Goal: Task Accomplishment & Management: Complete application form

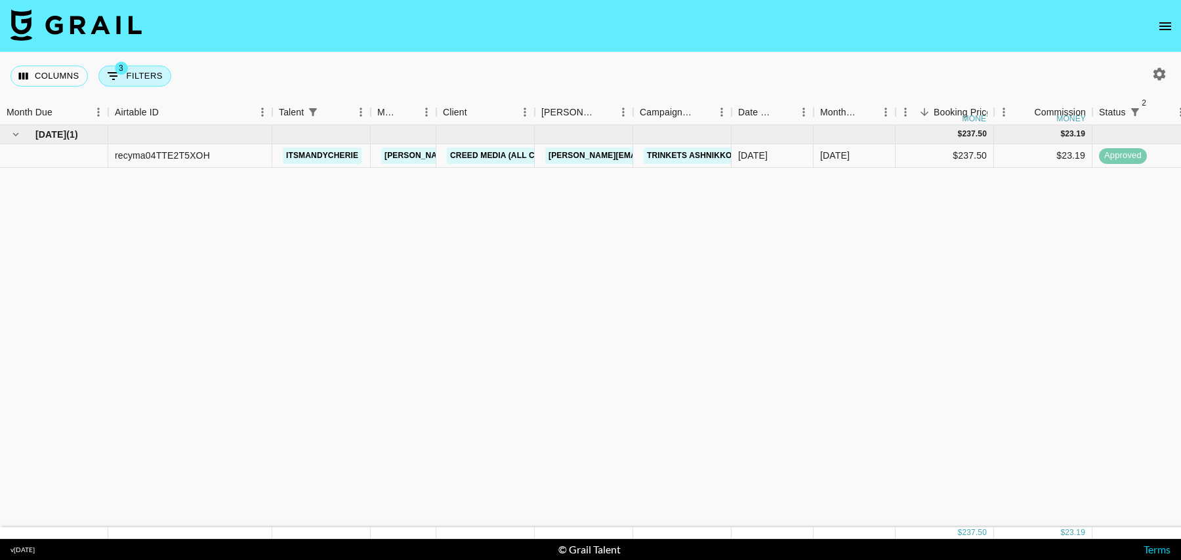
click at [136, 77] on button "3 Filters" at bounding box center [134, 76] width 73 height 21
select select "status"
select select "isNotAnyOf"
select select "status"
select select "isNotAnyOf"
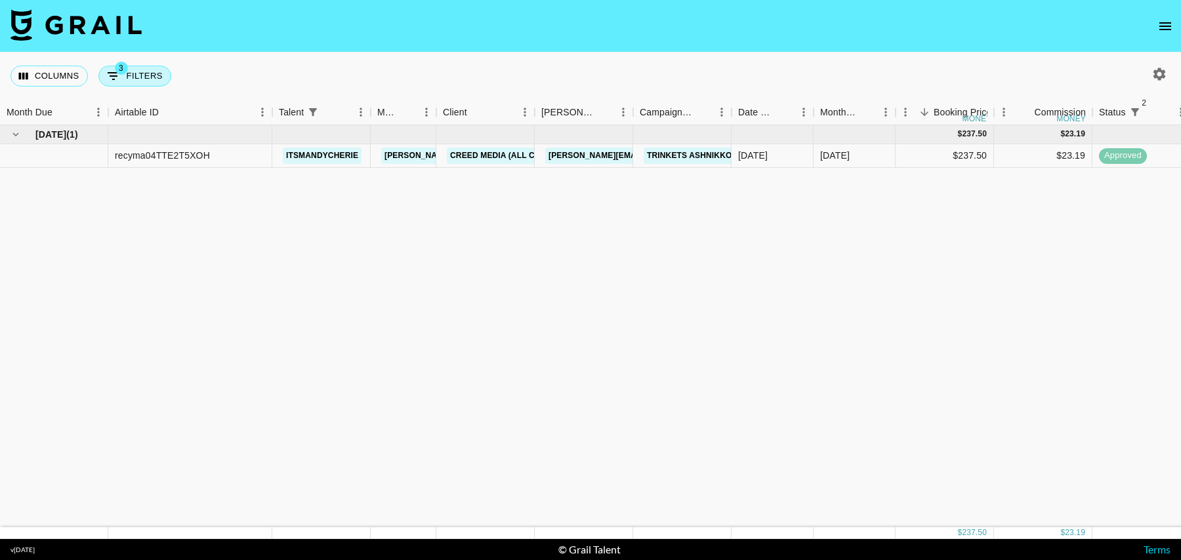
select select "talentName"
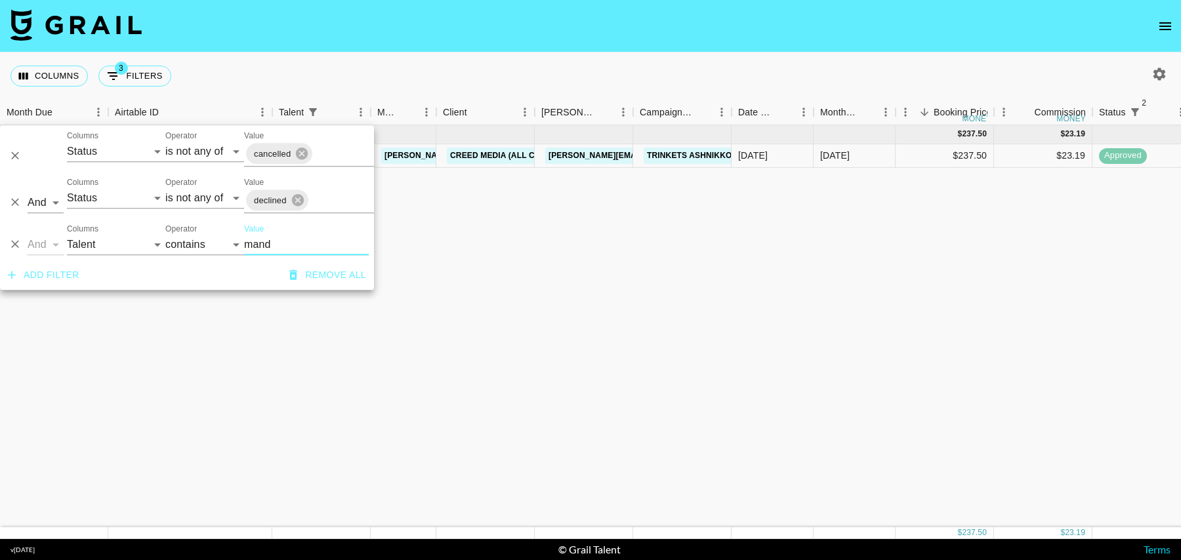
click at [21, 247] on icon "Delete" at bounding box center [15, 244] width 13 height 13
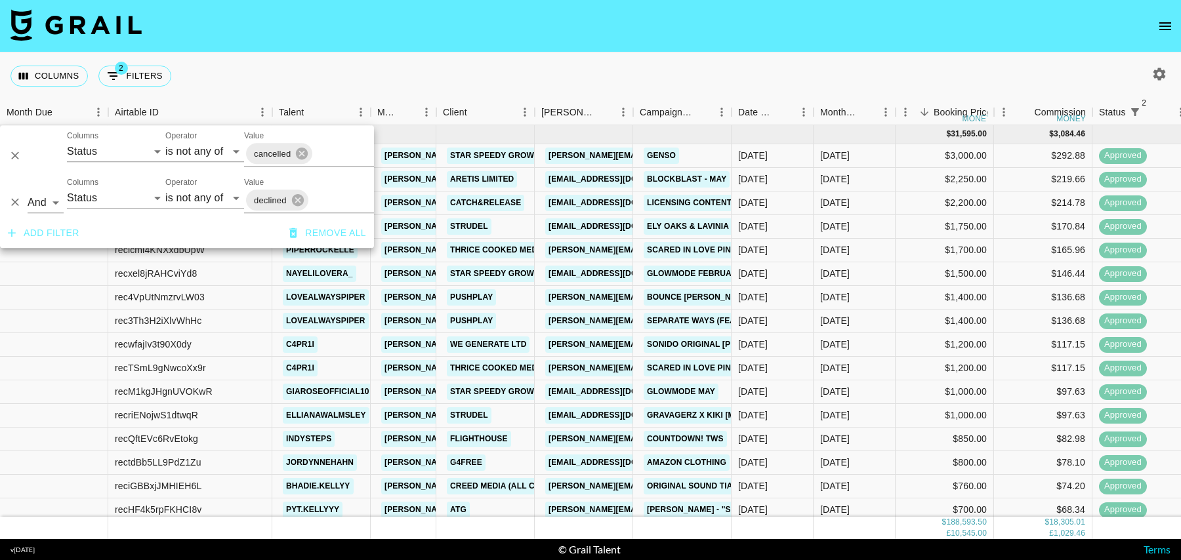
click at [464, 76] on div "Columns 2 Filters + Booking" at bounding box center [590, 75] width 1181 height 47
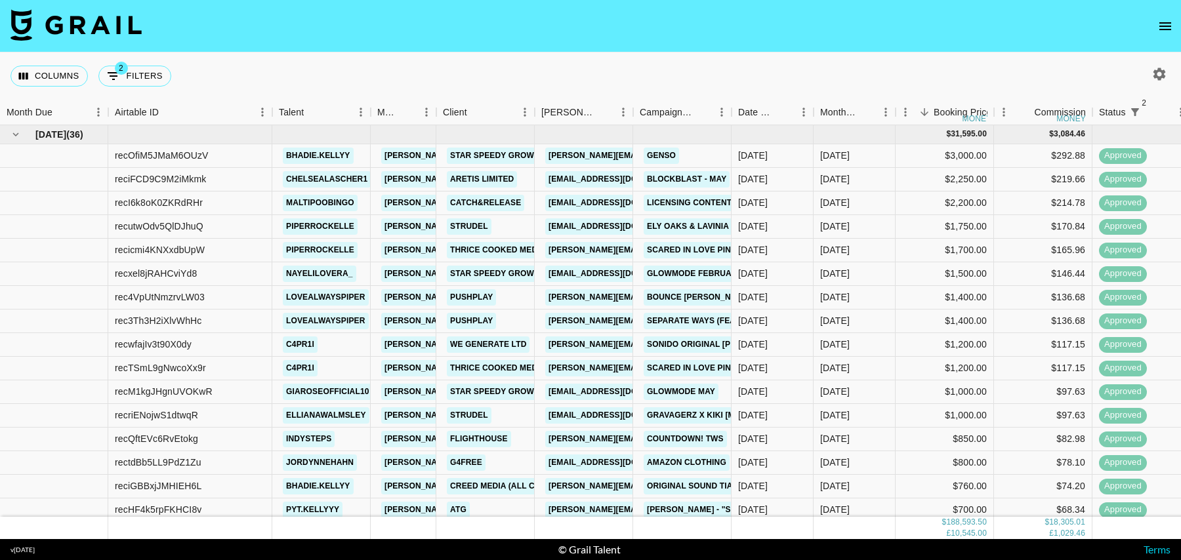
click at [1161, 74] on icon "button" at bounding box center [1160, 74] width 16 height 16
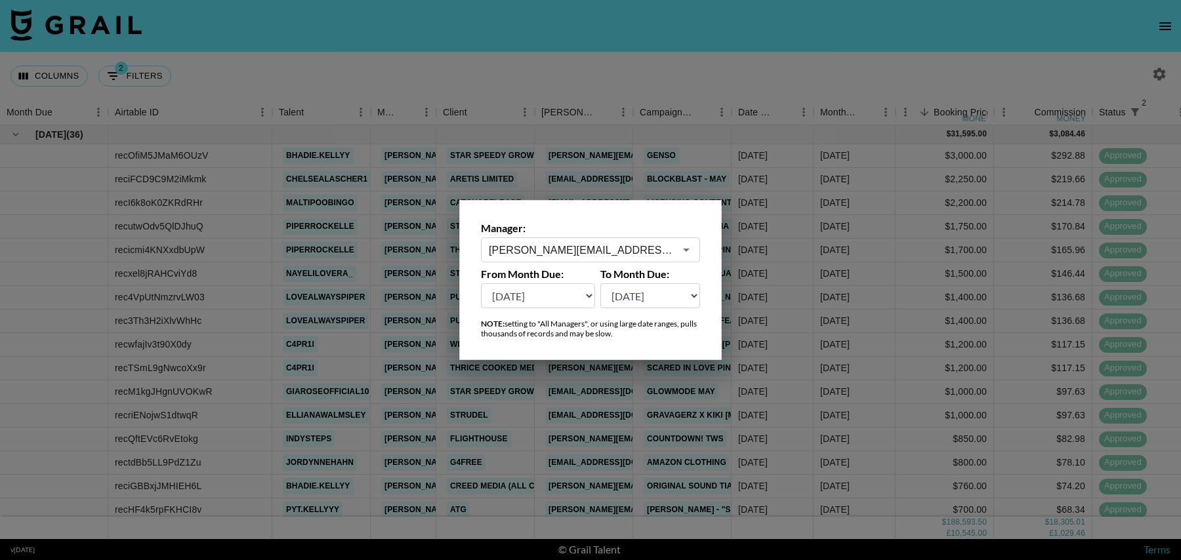
click at [558, 292] on select "[DATE] [DATE] '[DATE] May '[DATE] Mar '[DATE] Jan '[DATE] Nov '[DATE] Sep '[DAT…" at bounding box center [538, 295] width 114 height 25
select select "[DATE]"
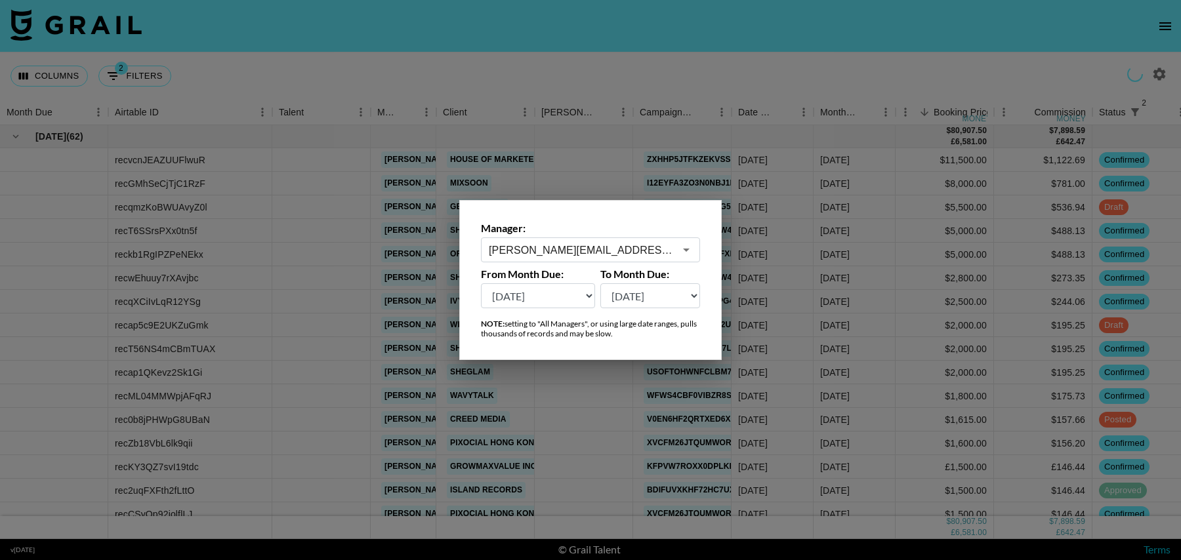
click at [390, 66] on div at bounding box center [590, 280] width 1181 height 560
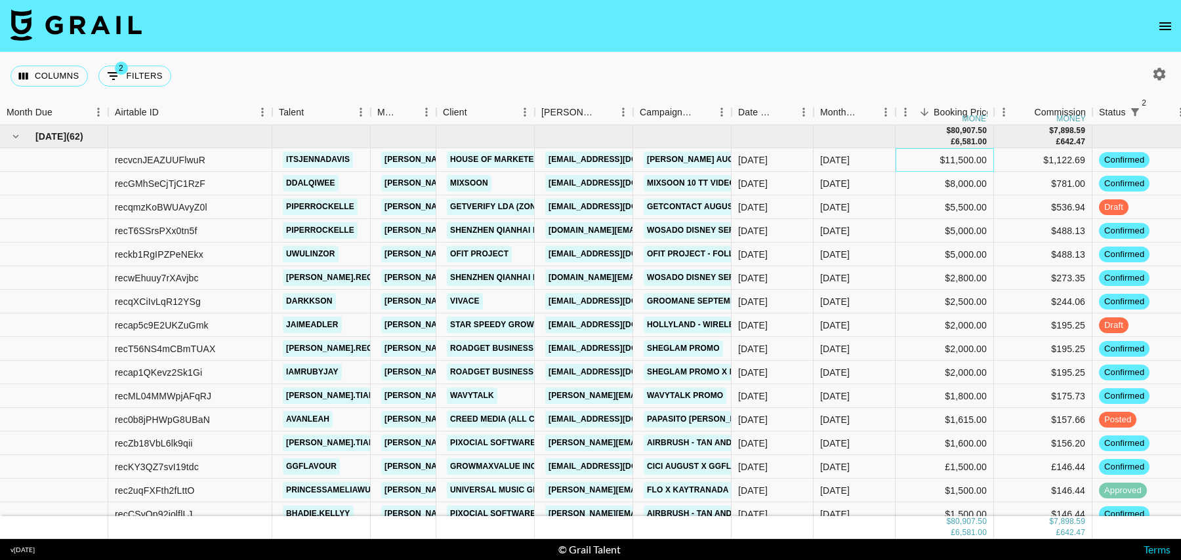
click at [921, 165] on div "$11,500.00" at bounding box center [945, 160] width 98 height 24
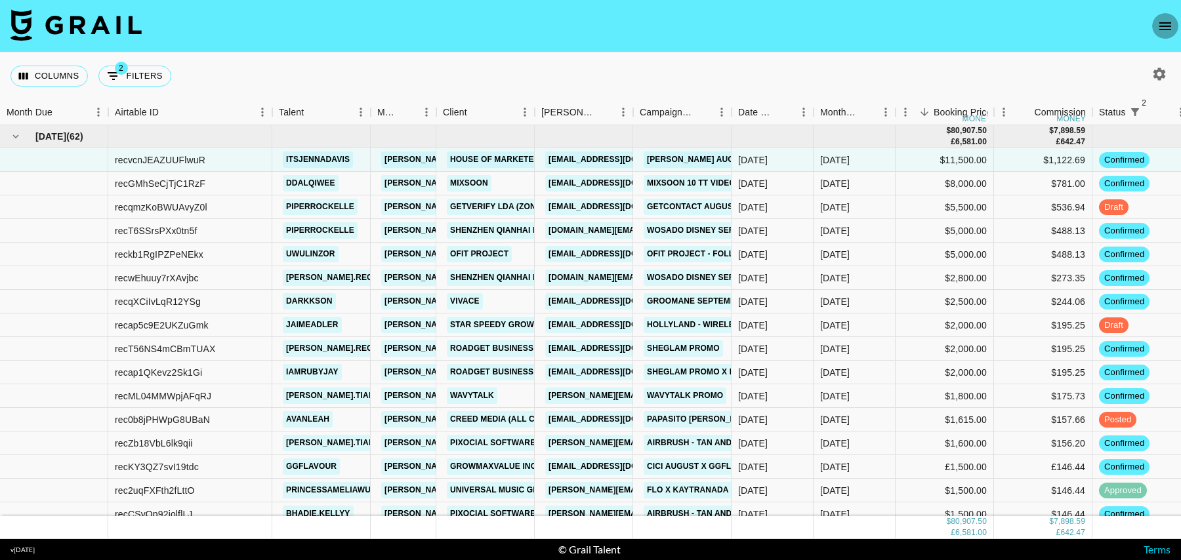
click at [1165, 28] on icon "open drawer" at bounding box center [1166, 26] width 16 height 16
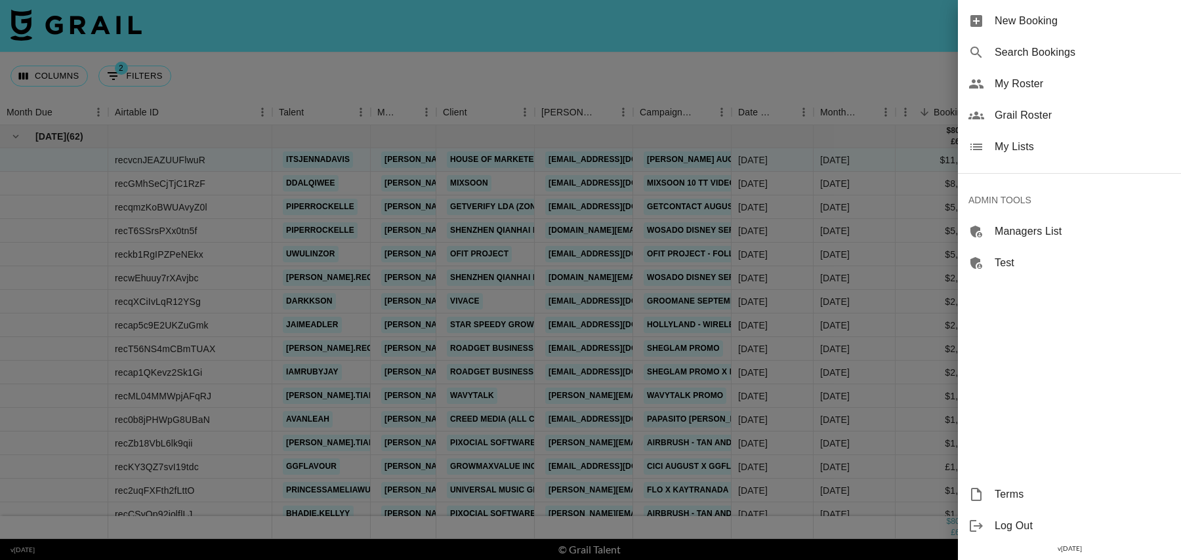
click at [1050, 27] on span "New Booking" at bounding box center [1083, 21] width 176 height 16
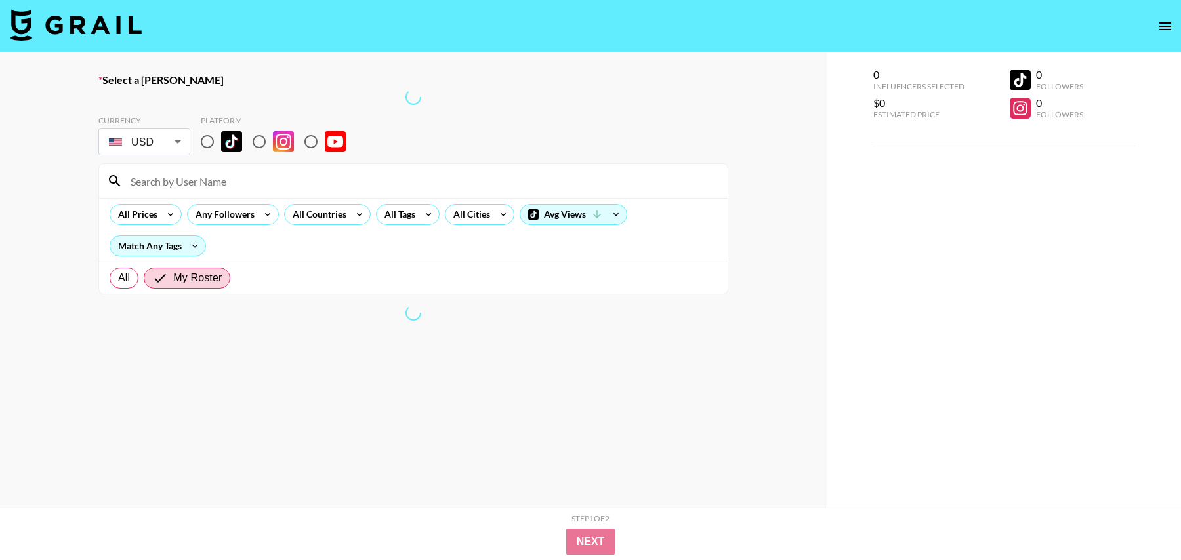
click at [379, 180] on input at bounding box center [421, 181] width 597 height 21
type input "i"
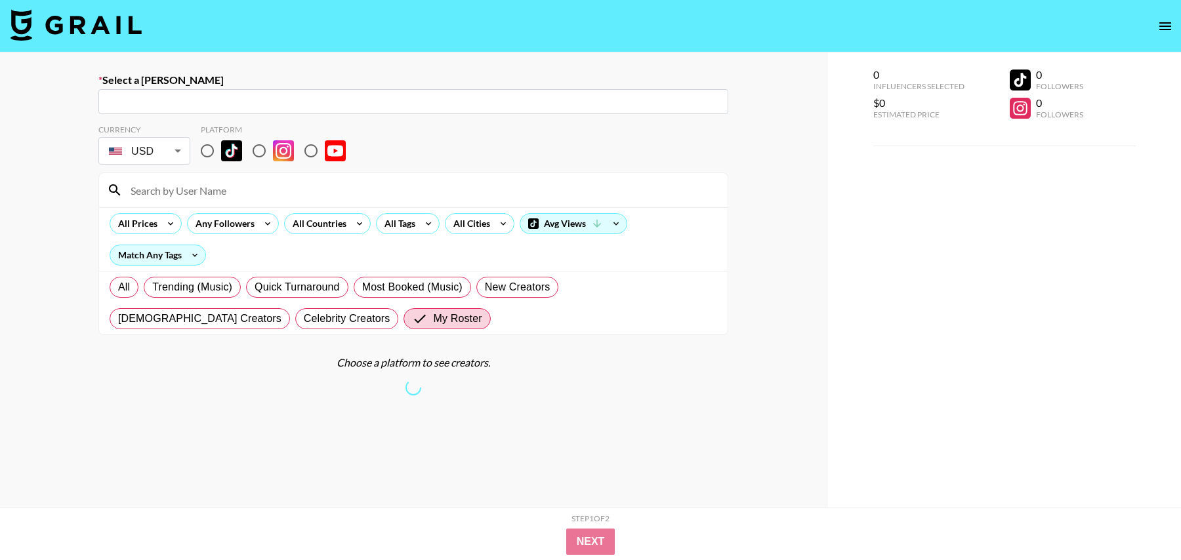
click at [138, 109] on input "text" at bounding box center [413, 101] width 614 height 15
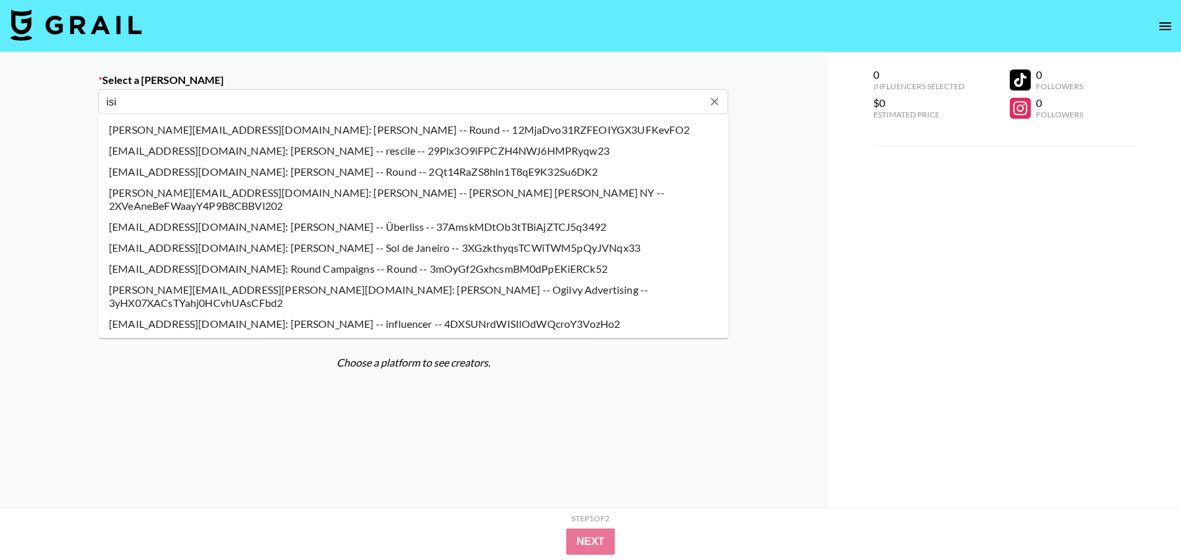
type input "[PERSON_NAME][EMAIL_ADDRESS][DOMAIN_NAME]: [PERSON_NAME] -- PushPlay -- 4ECpqar…"
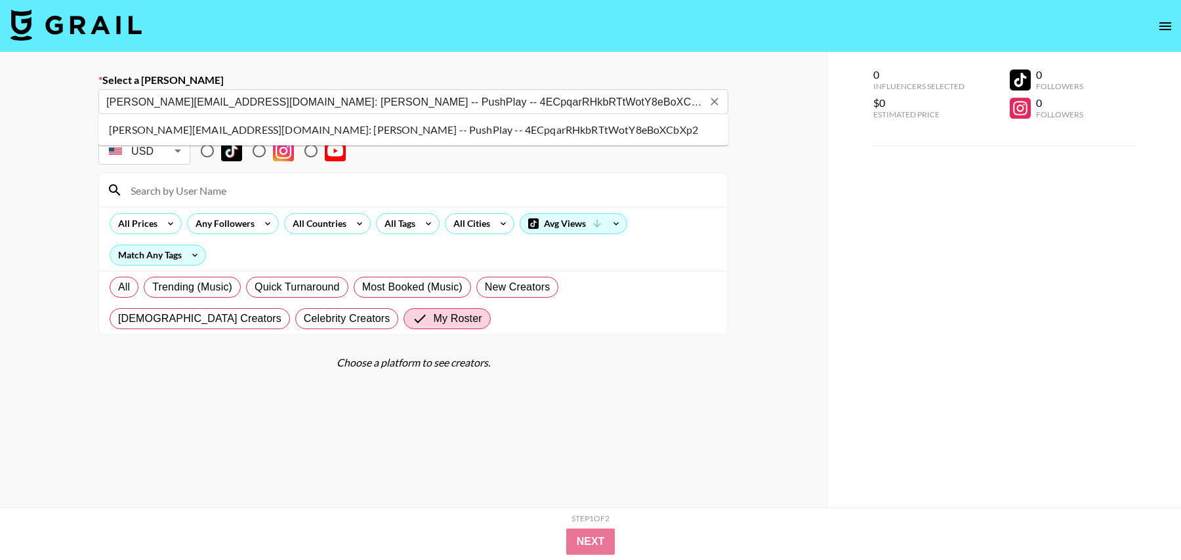
click at [221, 122] on li "[PERSON_NAME][EMAIL_ADDRESS][DOMAIN_NAME]: [PERSON_NAME] -- PushPlay -- 4ECpqar…" at bounding box center [413, 129] width 630 height 21
select select "Song"
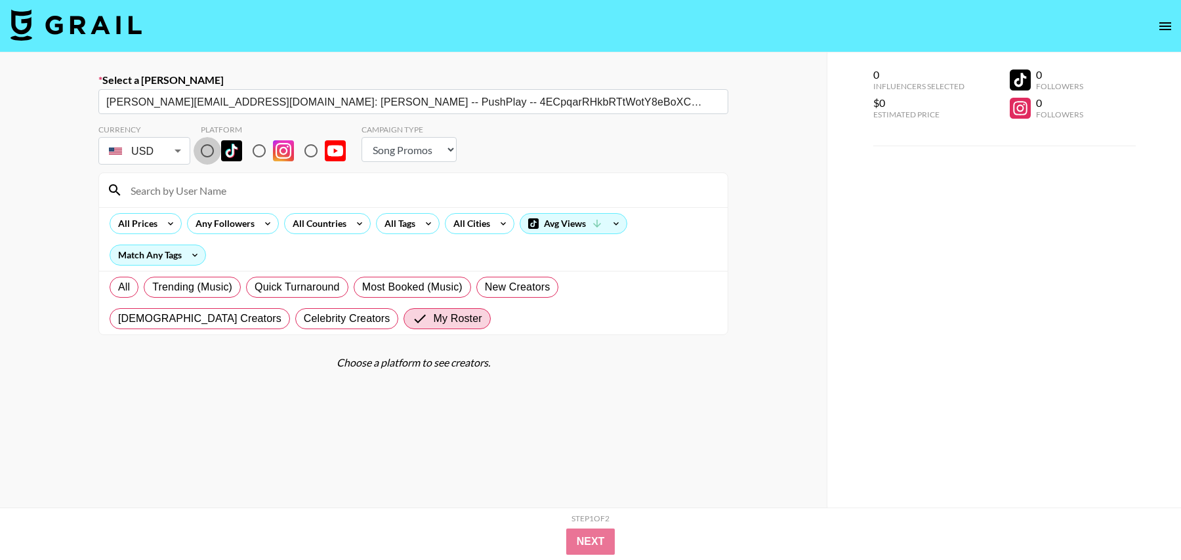
click at [211, 149] on input "radio" at bounding box center [208, 151] width 28 height 28
radio input "true"
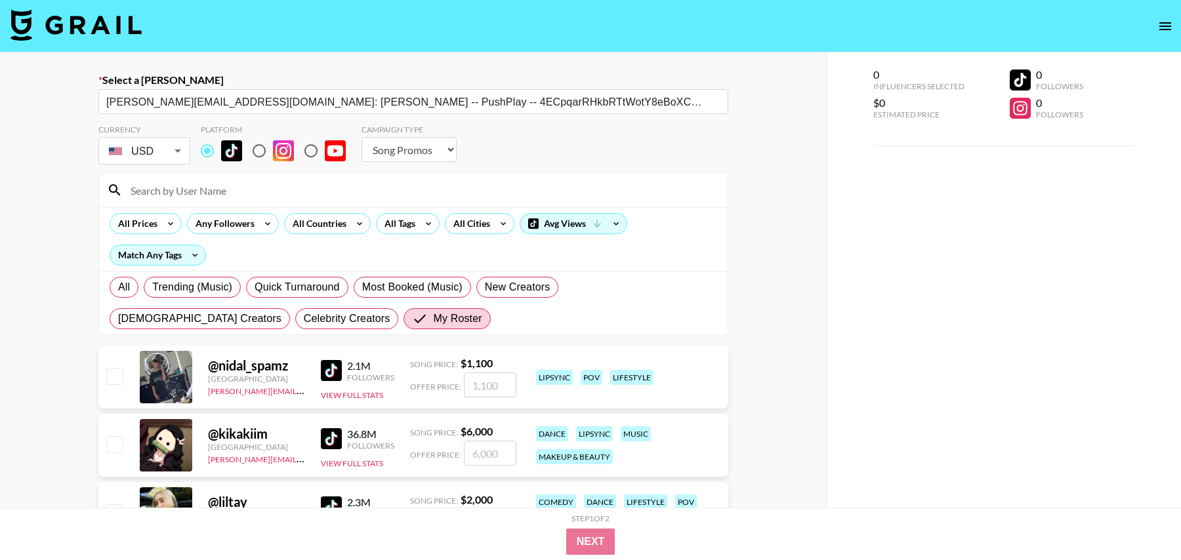
click at [211, 187] on input at bounding box center [421, 190] width 597 height 21
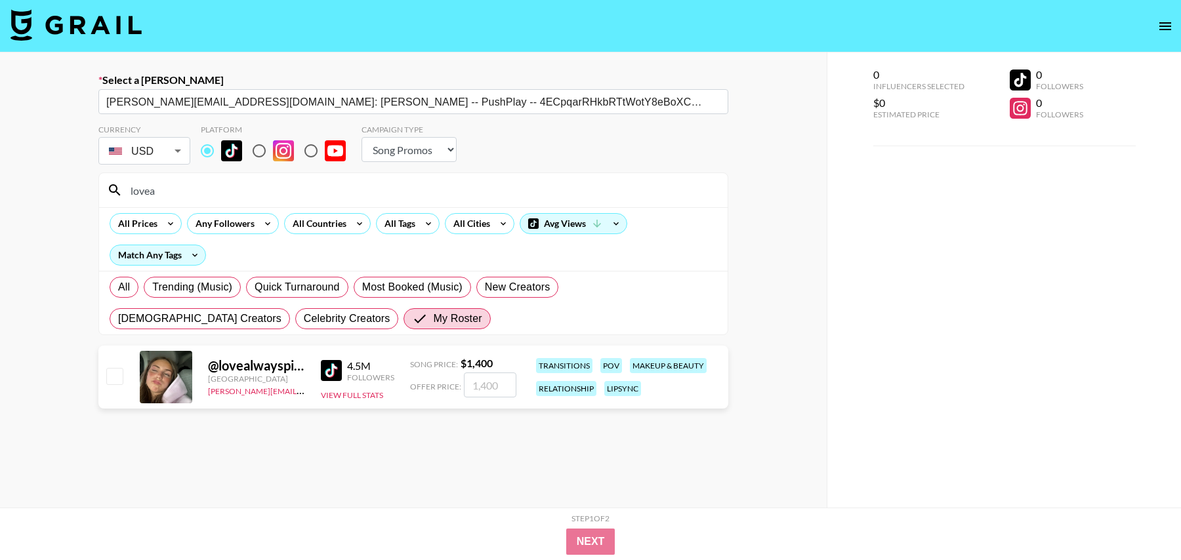
type input "lovea"
click at [119, 379] on input "checkbox" at bounding box center [114, 376] width 16 height 16
checkbox input "true"
type input "1400"
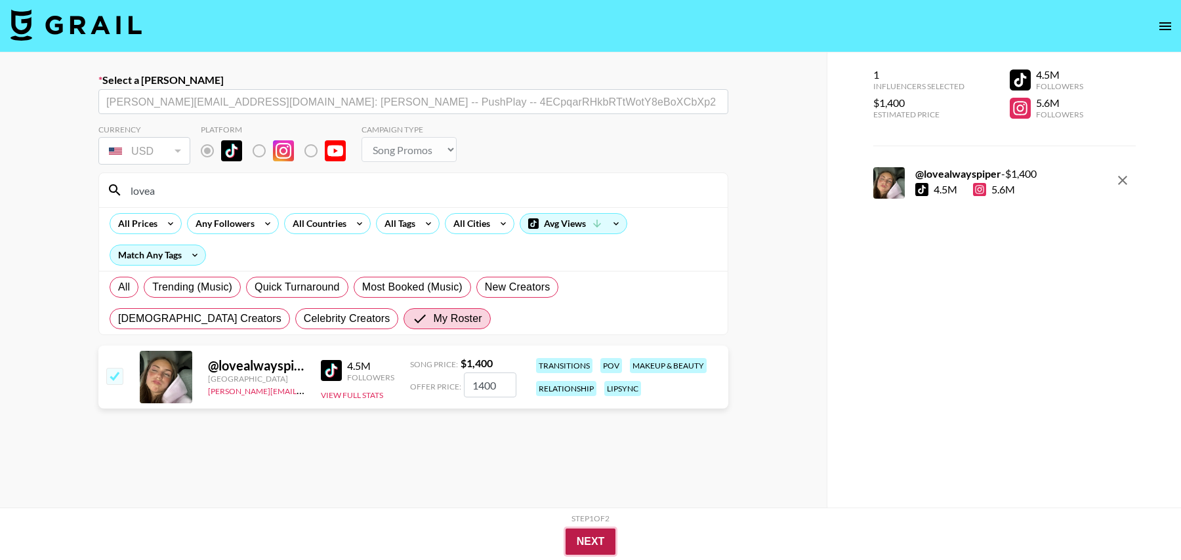
click at [581, 538] on button "Next" at bounding box center [591, 542] width 51 height 26
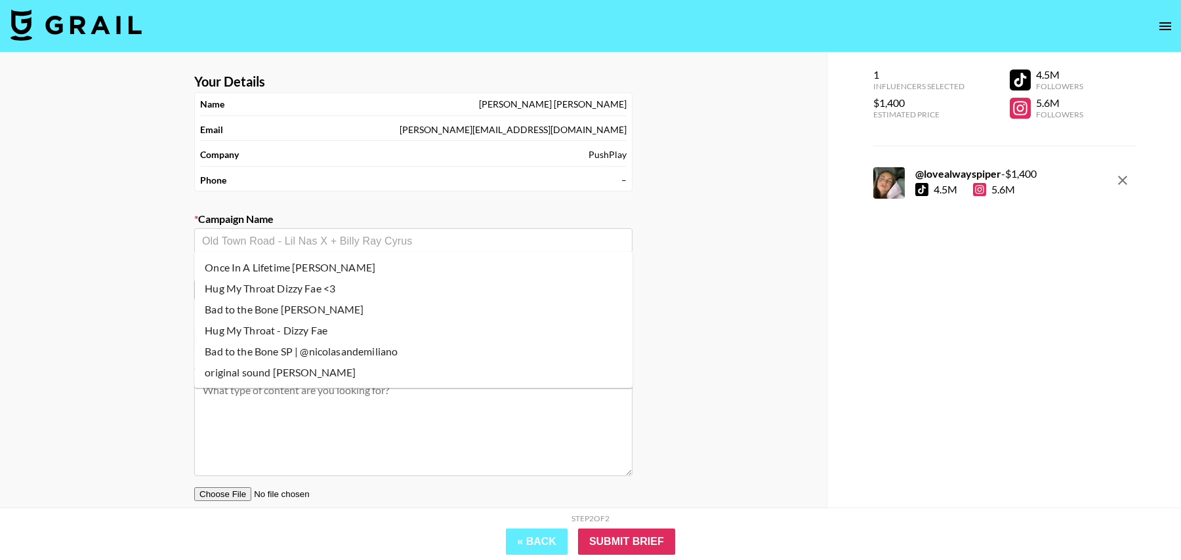
click at [359, 246] on input "text" at bounding box center [413, 241] width 423 height 15
paste input "Feel Good claralasan"
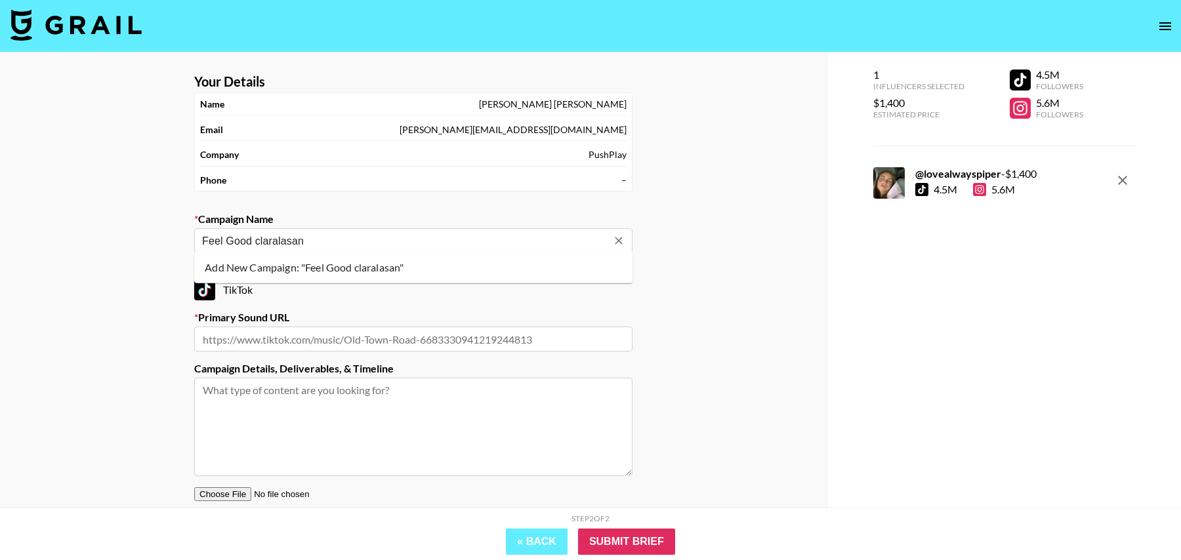
click at [354, 273] on li "Add New Campaign: "Feel Good claralasan"" at bounding box center [413, 267] width 438 height 21
type input "Feel Good claralasan"
click at [426, 339] on input "text" at bounding box center [413, 339] width 438 height 25
paste input "[URL][DOMAIN_NAME]"
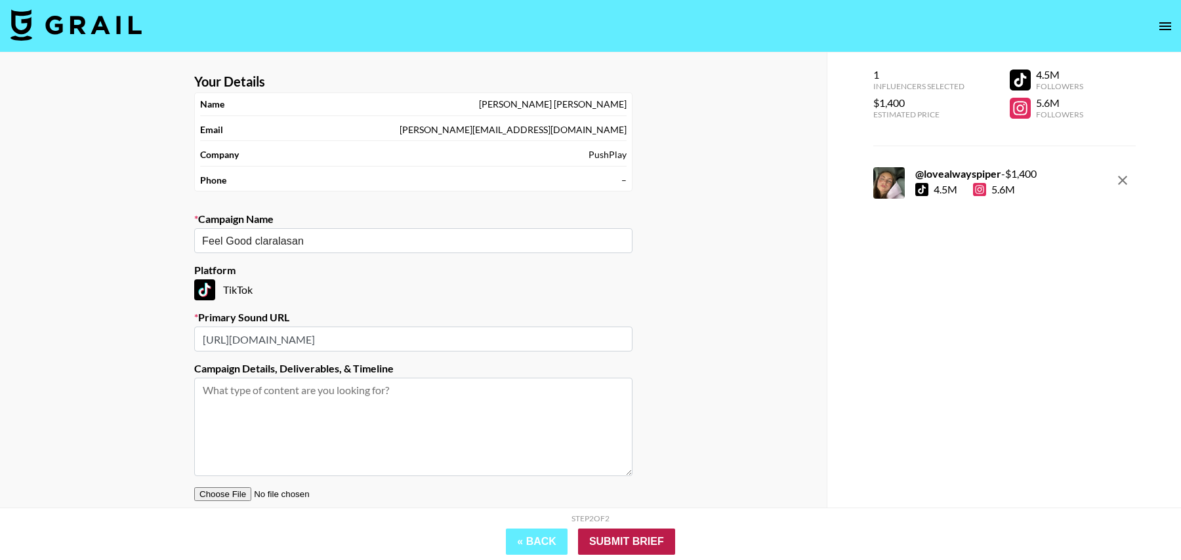
type input "[URL][DOMAIN_NAME]"
click at [618, 535] on input "Submit Brief" at bounding box center [626, 542] width 97 height 26
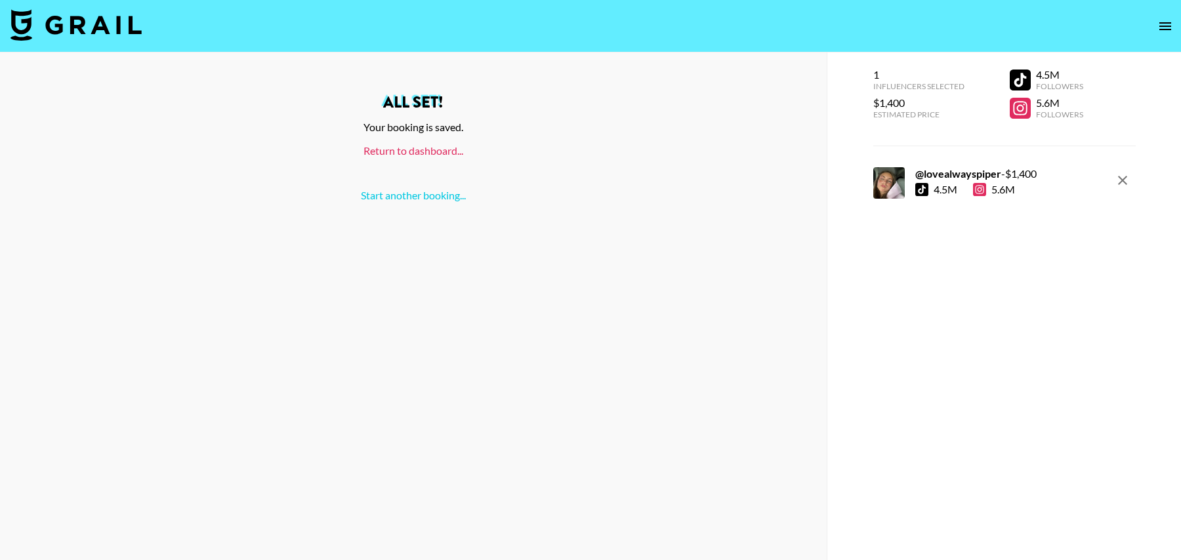
click at [390, 155] on link "Return to dashboard..." at bounding box center [414, 150] width 100 height 12
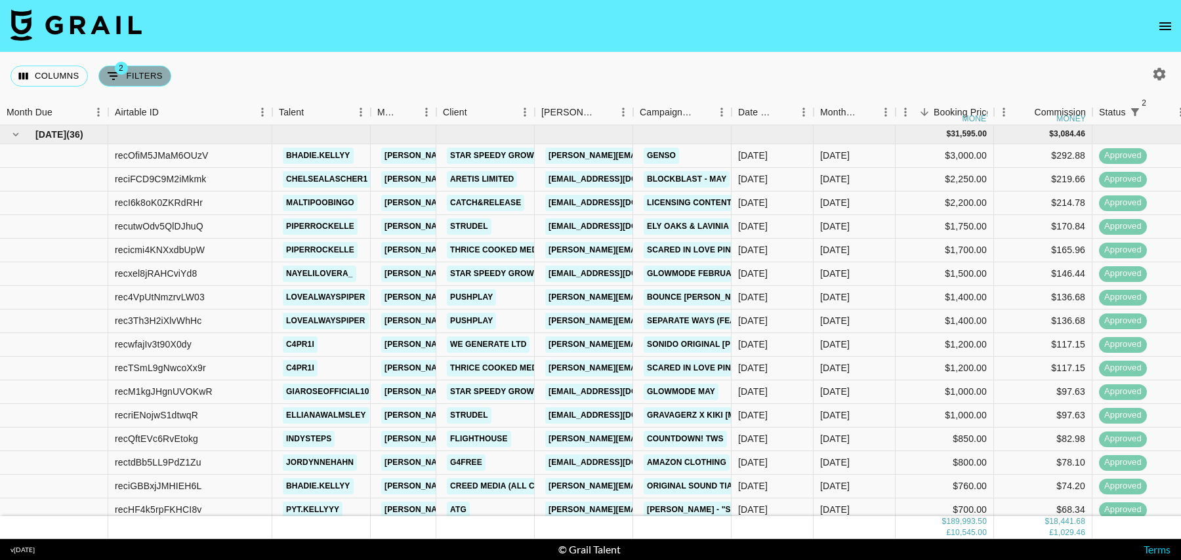
click at [115, 76] on icon "Show filters" at bounding box center [114, 76] width 12 height 8
select select "status"
select select "isNotAnyOf"
select select "status"
select select "isNotAnyOf"
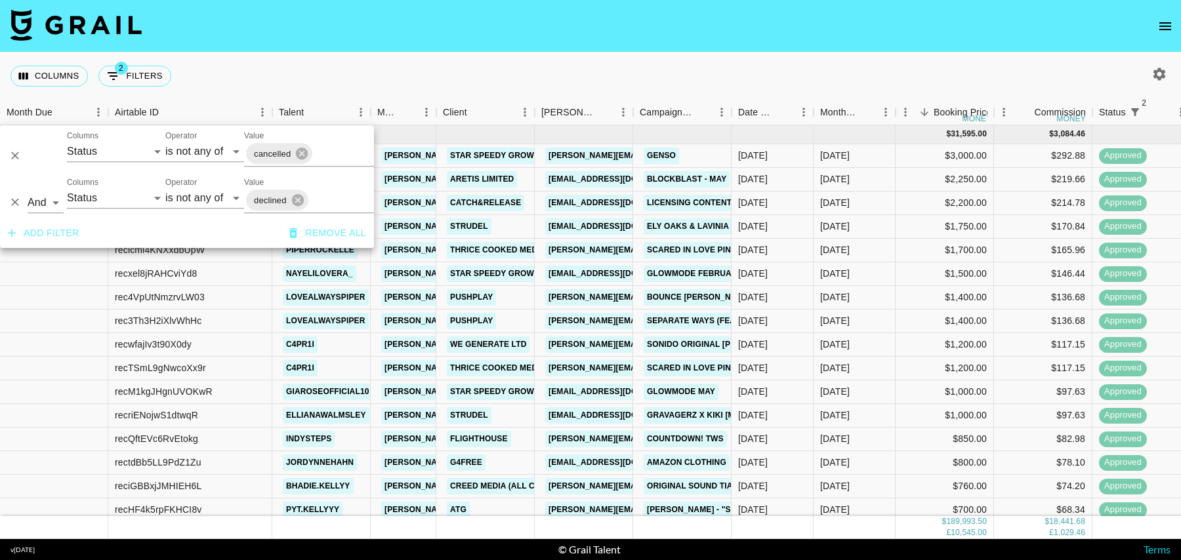
click at [36, 245] on div "Add filter Remove all" at bounding box center [187, 234] width 374 height 30
click at [49, 243] on button "Add filter" at bounding box center [44, 233] width 82 height 24
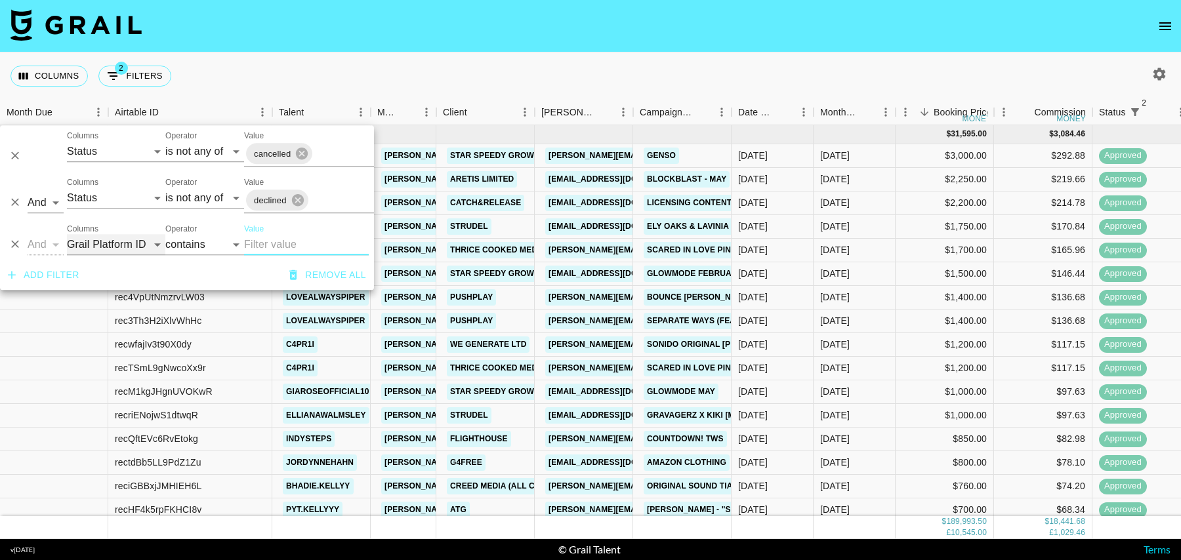
click at [110, 252] on select "Grail Platform ID Airtable ID Talent Manager Client Booker Campaign (Type) Date…" at bounding box center [116, 244] width 98 height 21
select select "talentName"
click at [274, 235] on input "Value" at bounding box center [306, 244] width 125 height 21
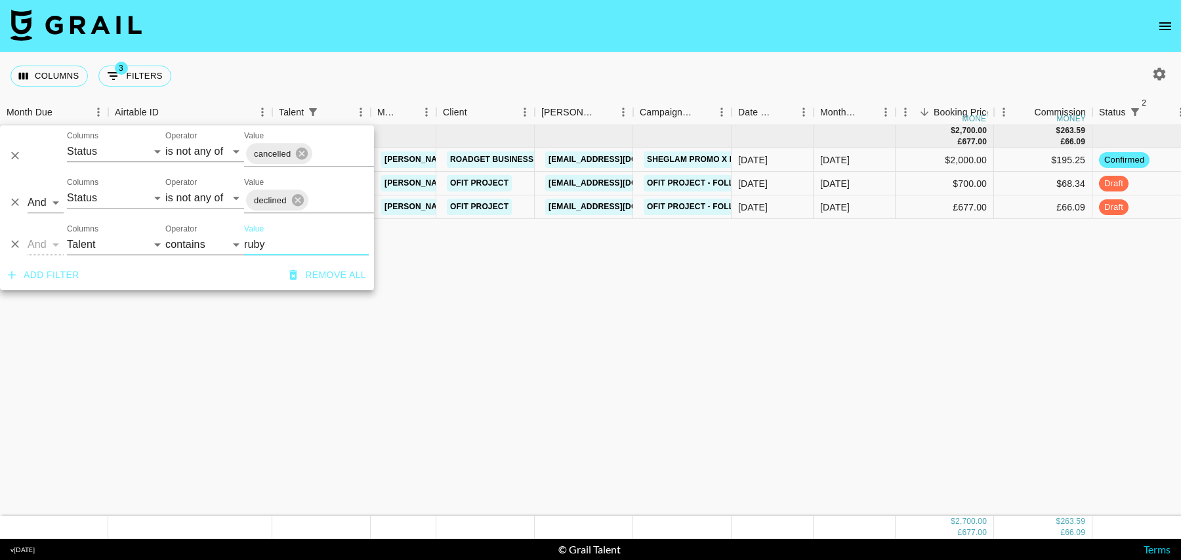
type input "ruby"
click at [870, 245] on div "Aug '25 ( 3 ) $ 2,700.00 £ 677.00 $ 263.59 £ 66.09 recap1QKevz2Sk1Gi iamrubyjay…" at bounding box center [1114, 320] width 2228 height 391
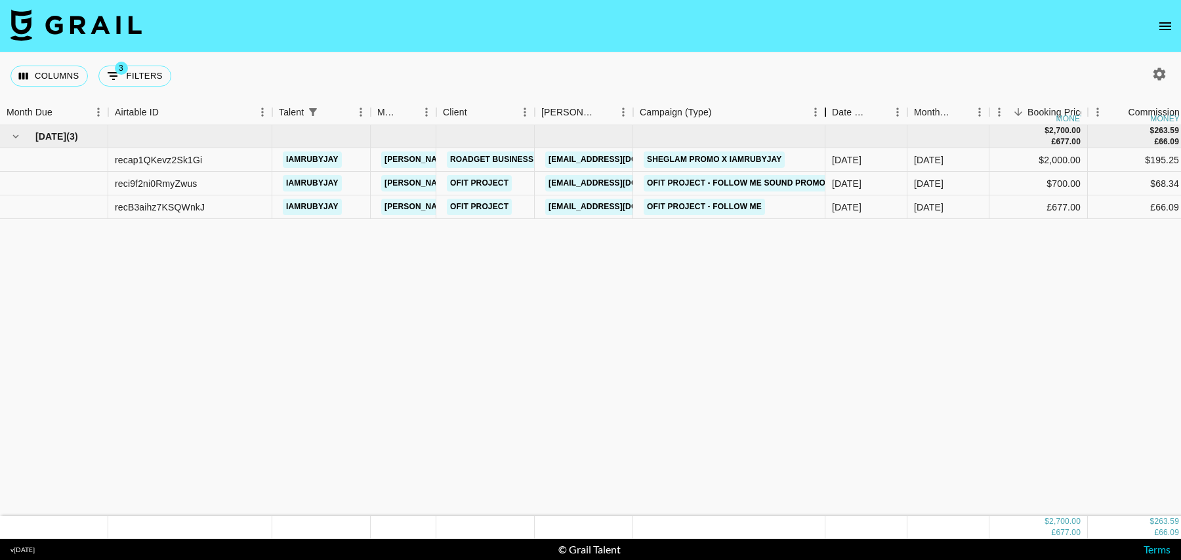
drag, startPoint x: 733, startPoint y: 114, endPoint x: 825, endPoint y: 122, distance: 92.3
click at [826, 122] on div "Campaign (Type)" at bounding box center [826, 113] width 16 height 26
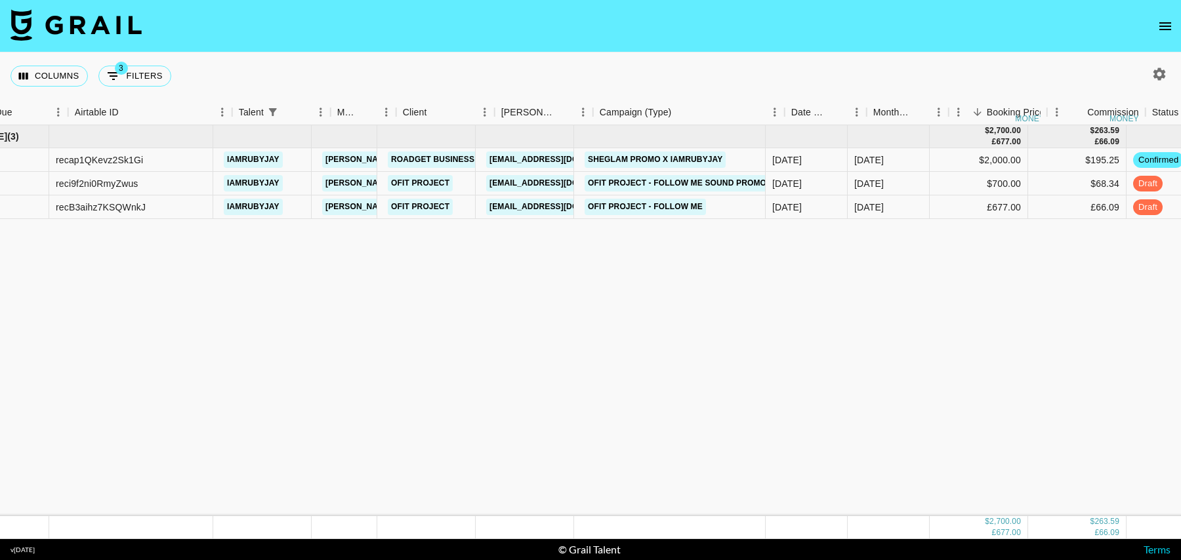
scroll to position [0, 64]
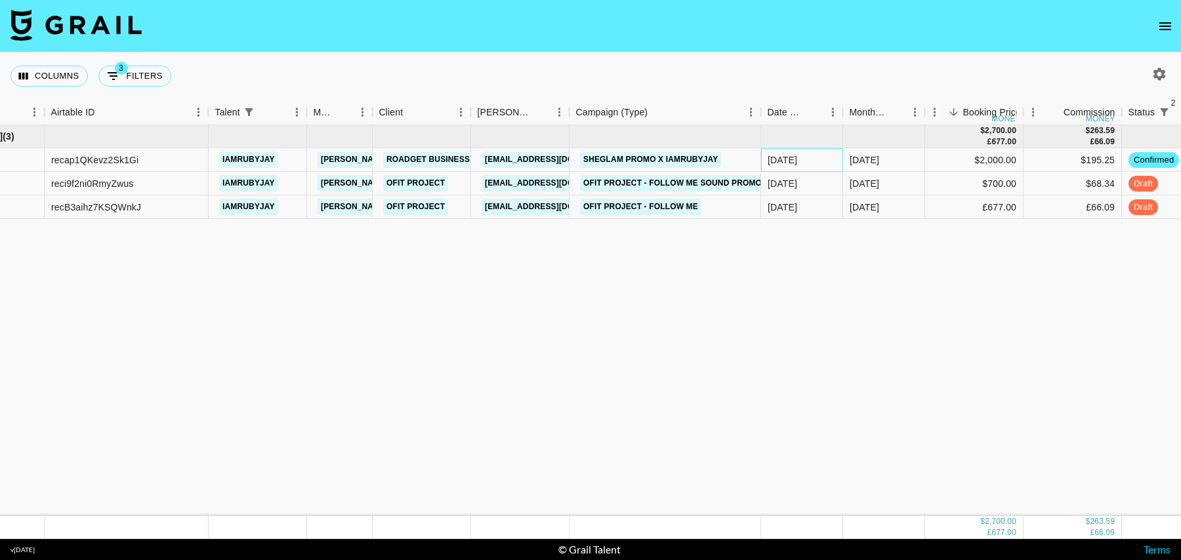
click at [772, 156] on div "[DATE]" at bounding box center [783, 160] width 30 height 13
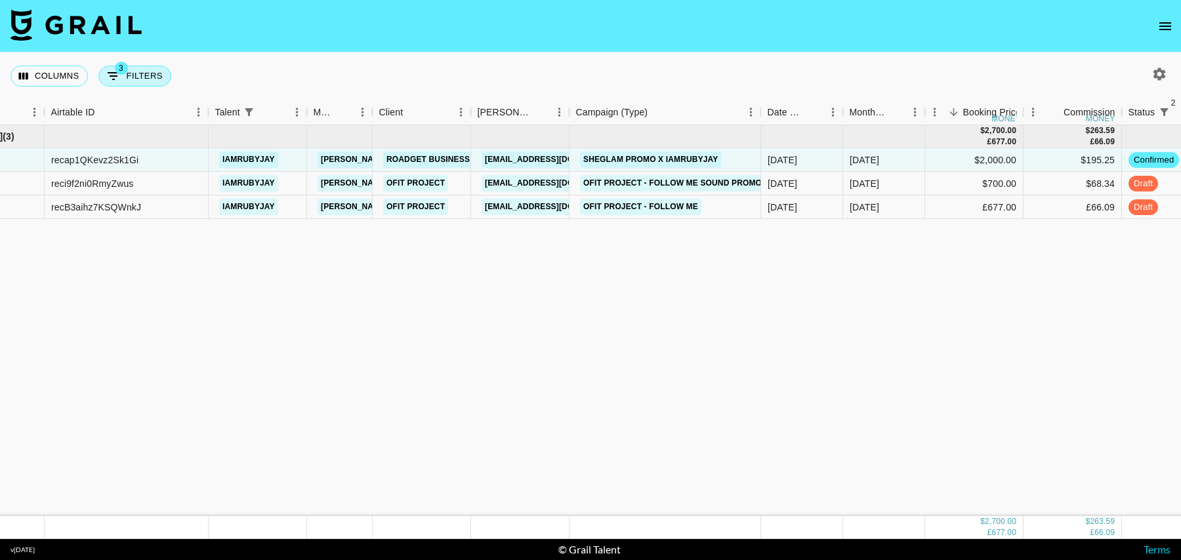
click at [129, 77] on button "3 Filters" at bounding box center [134, 76] width 73 height 21
select select "status"
select select "isNotAnyOf"
select select "status"
select select "isNotAnyOf"
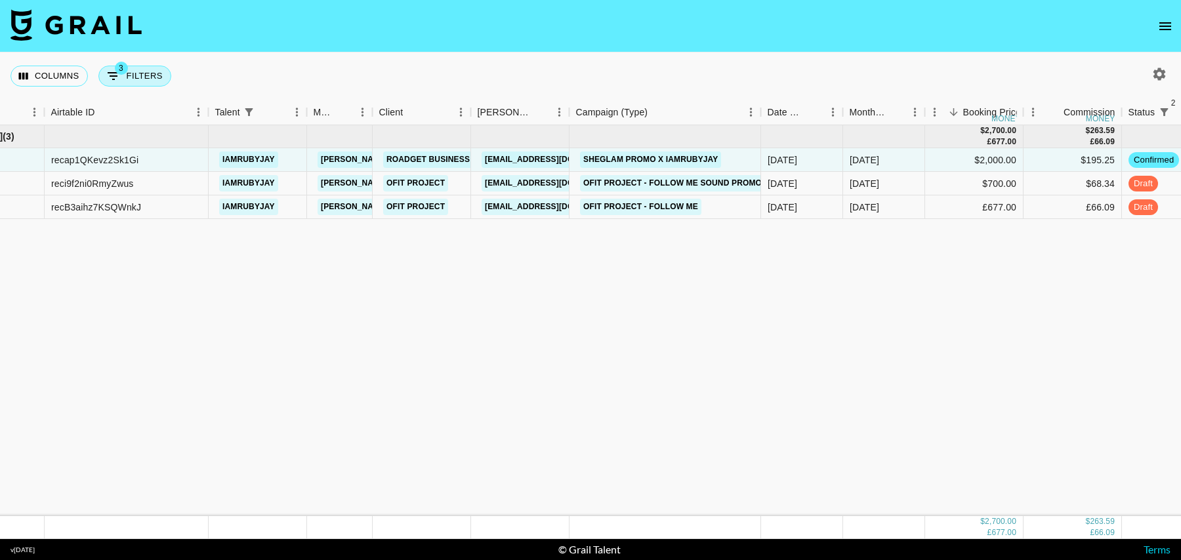
select select "talentName"
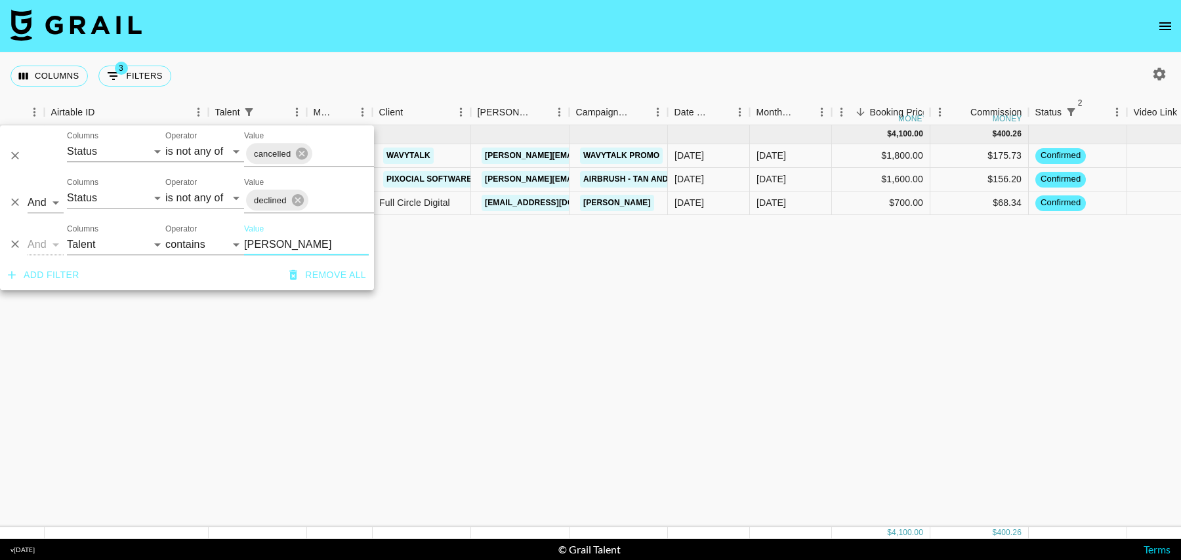
type input "jada"
click at [855, 196] on div "$700.00" at bounding box center [881, 204] width 98 height 24
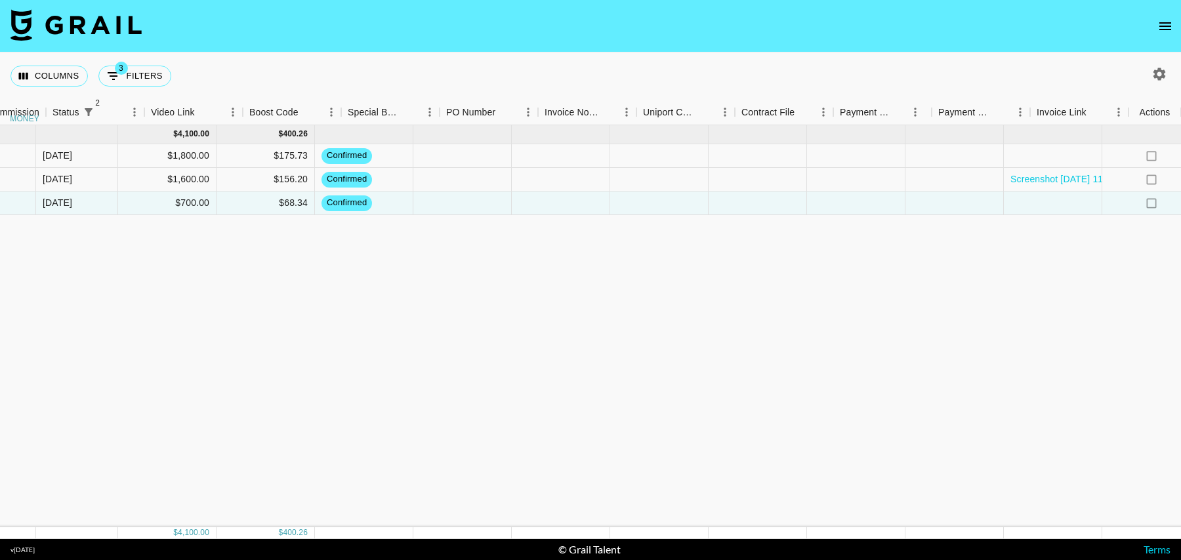
scroll to position [0, 1047]
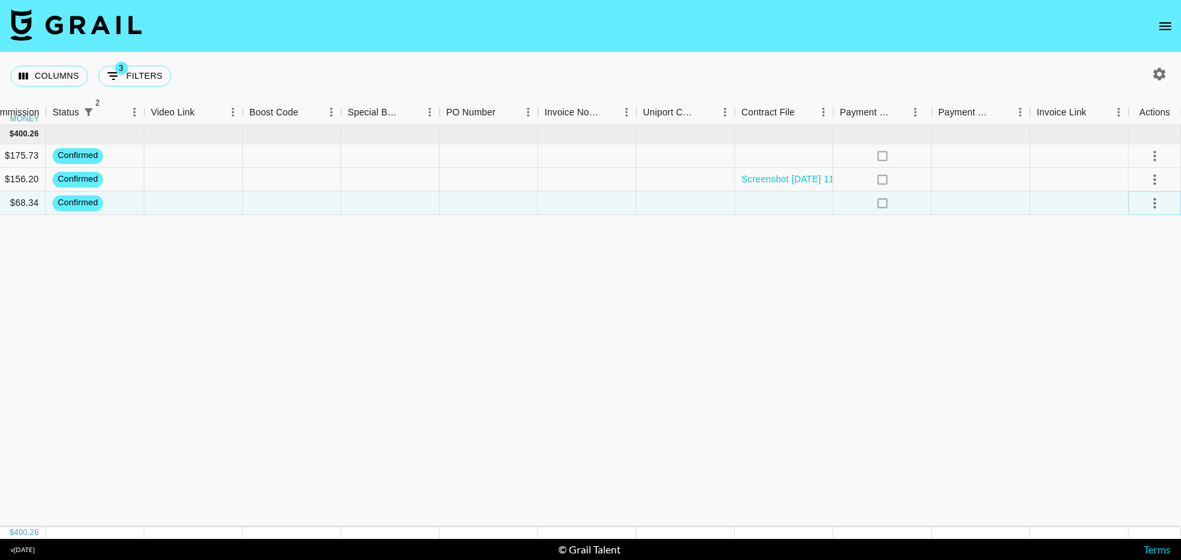
click at [1150, 205] on icon "select merge strategy" at bounding box center [1155, 204] width 16 height 16
click at [1132, 278] on li "Draft Created" at bounding box center [1138, 278] width 85 height 24
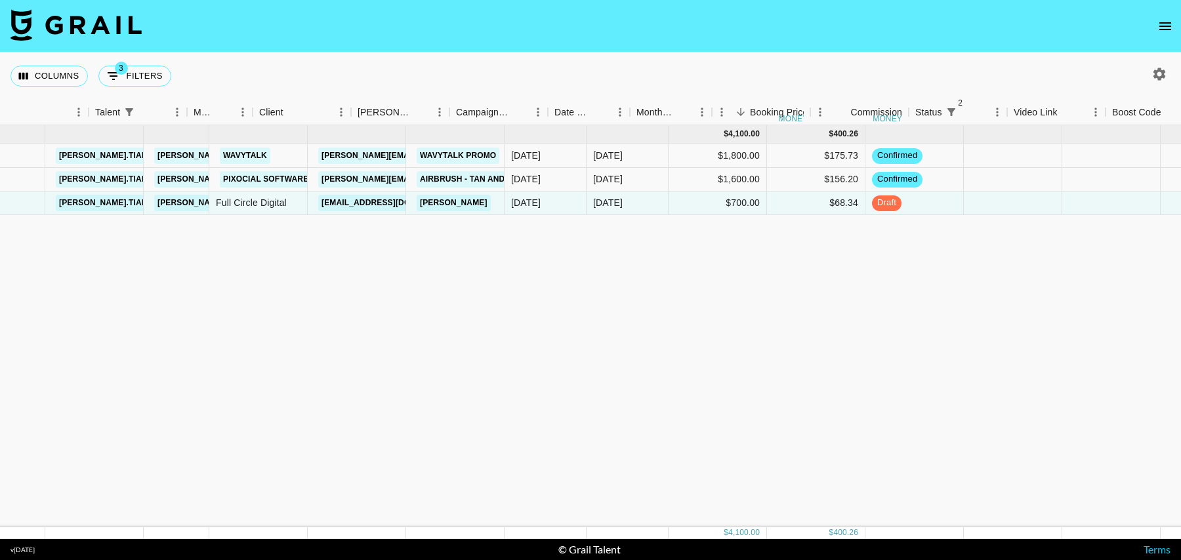
scroll to position [0, 184]
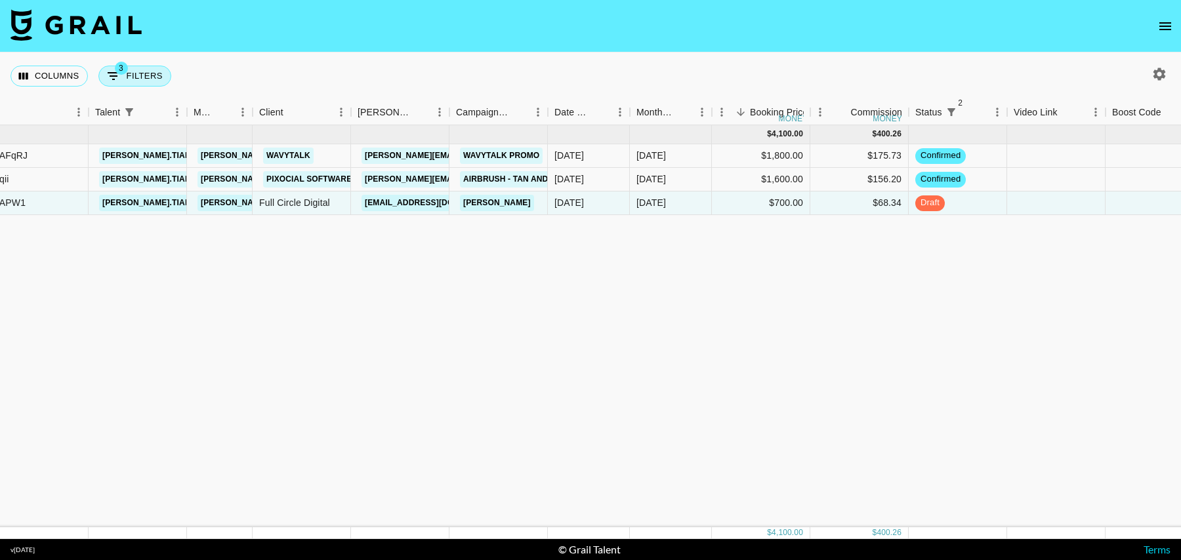
click at [121, 83] on button "3 Filters" at bounding box center [134, 76] width 73 height 21
select select "status"
select select "isNotAnyOf"
select select "status"
select select "isNotAnyOf"
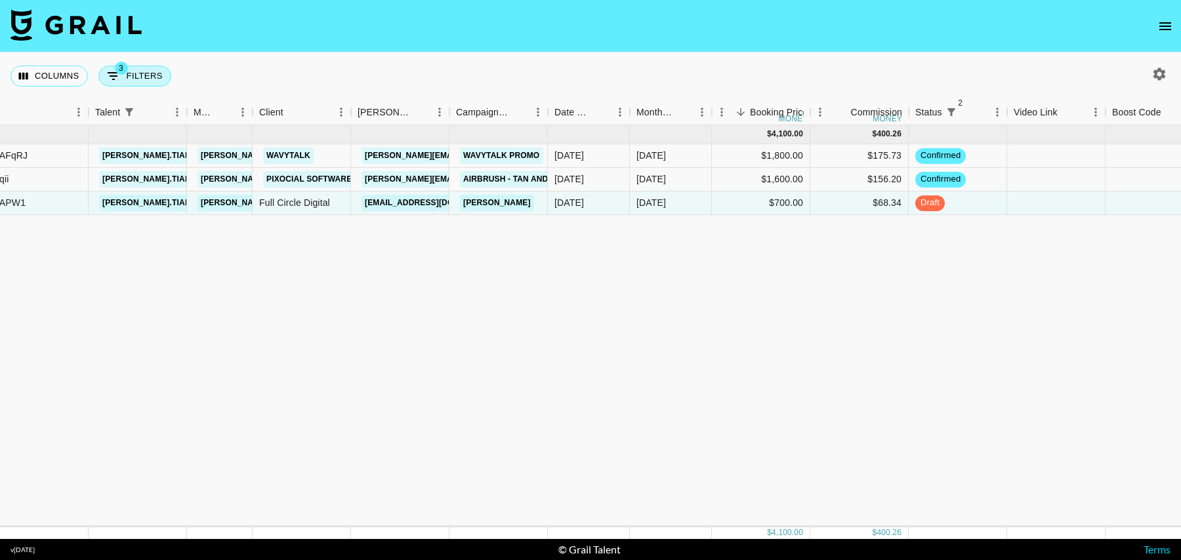
select select "talentName"
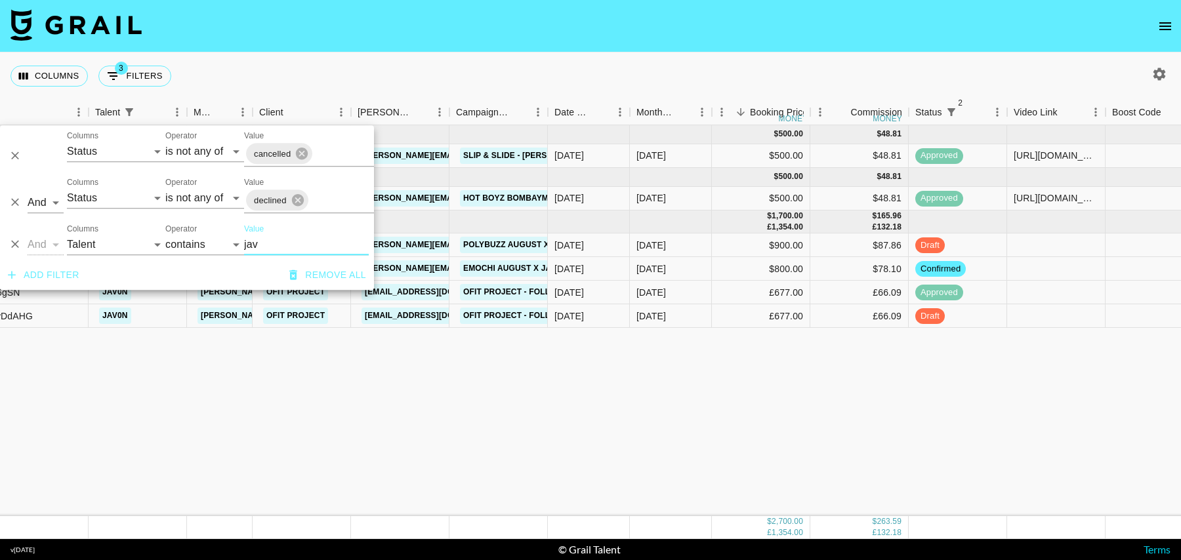
type input "jav"
click at [825, 244] on div "$87.86" at bounding box center [859, 246] width 98 height 24
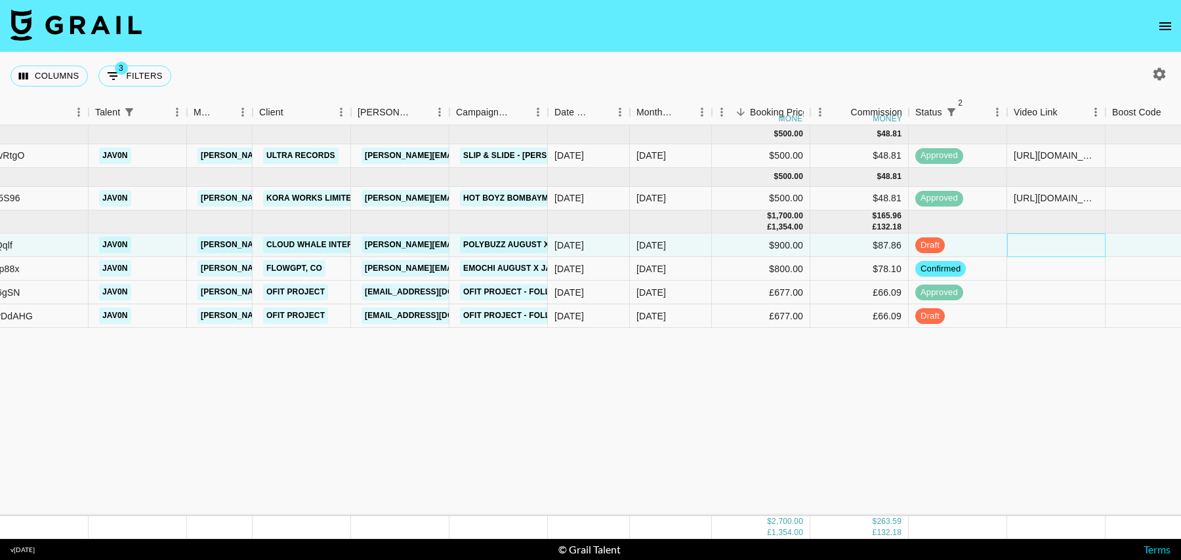
click at [1053, 246] on div at bounding box center [1056, 246] width 98 height 24
type input "https://www.tiktok.com/@jav0n/video/7540107657072381202?_r=1&_t=ZS-8yzlzpsyyDI"
click at [1145, 248] on div at bounding box center [1155, 246] width 98 height 24
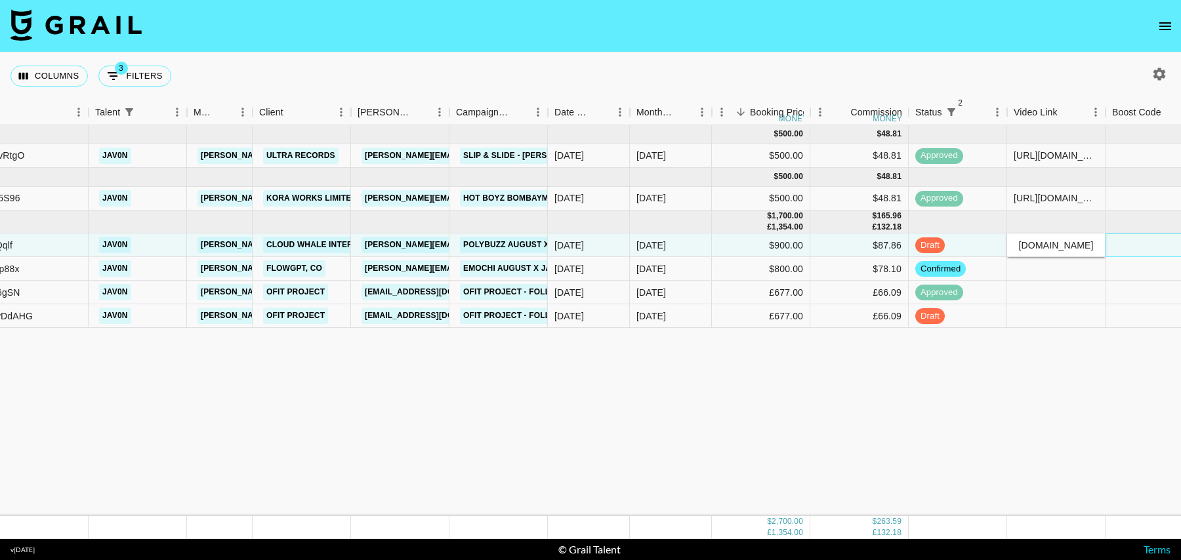
scroll to position [0, 0]
click at [501, 243] on link "POLYBUZZ August x Jav0n" at bounding box center [520, 245] width 120 height 16
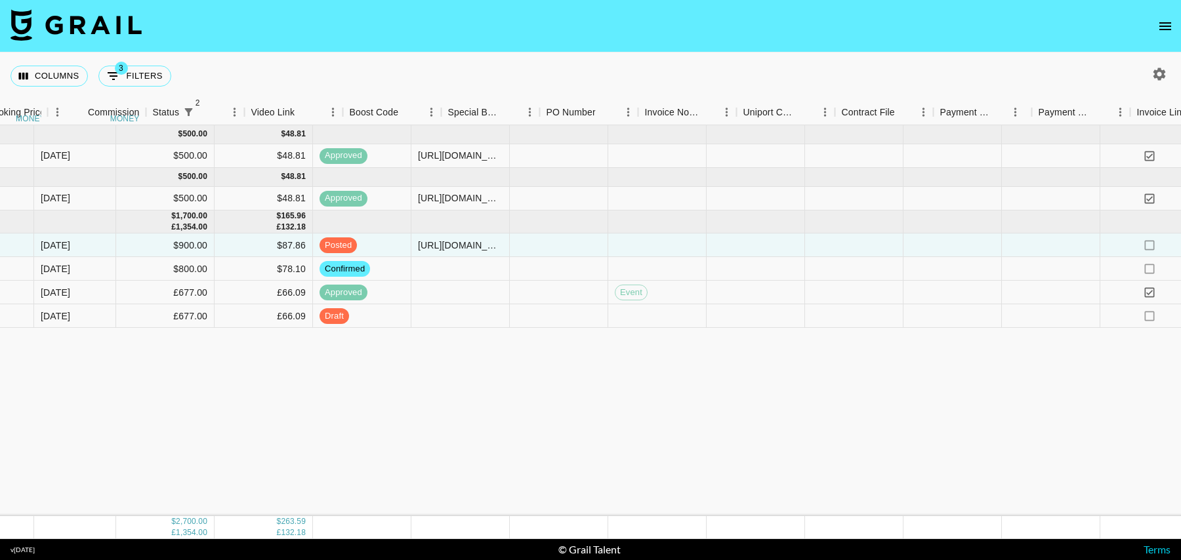
scroll to position [0, 1022]
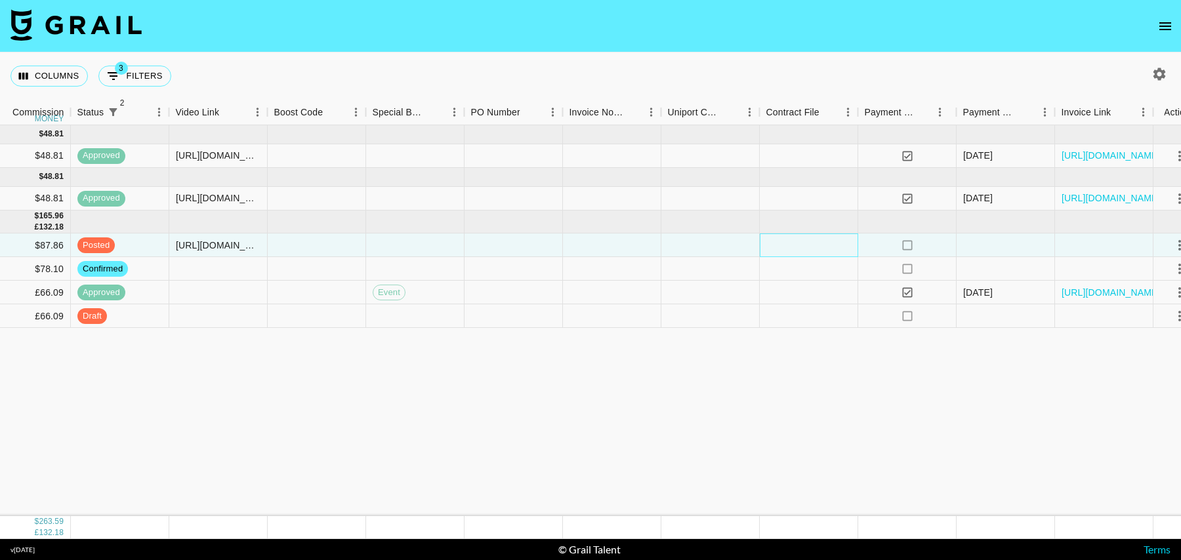
click at [792, 244] on div at bounding box center [809, 246] width 98 height 24
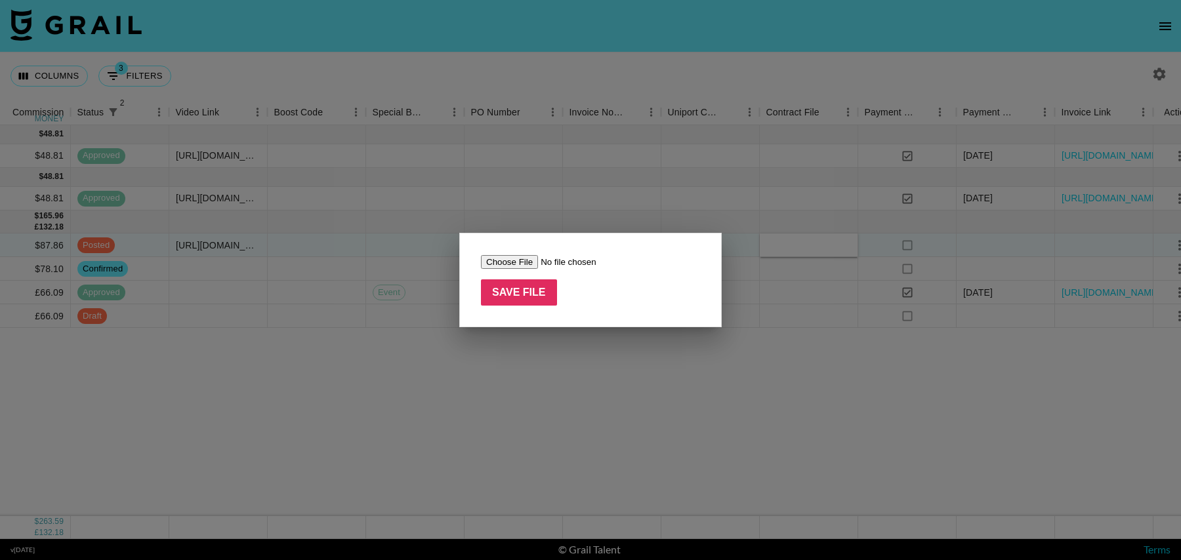
click at [503, 262] on input "file" at bounding box center [564, 262] width 166 height 14
type input "C:\fakepath\Screenshot 2025-08-19 at 09.39.34.png"
click at [536, 284] on input "Save File" at bounding box center [519, 293] width 76 height 26
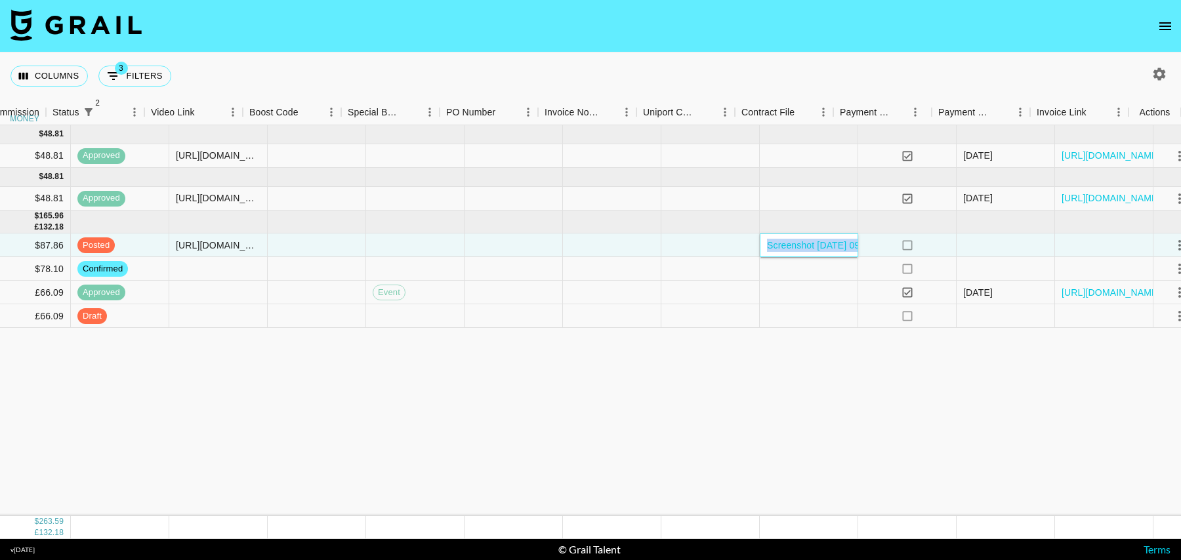
scroll to position [0, 1047]
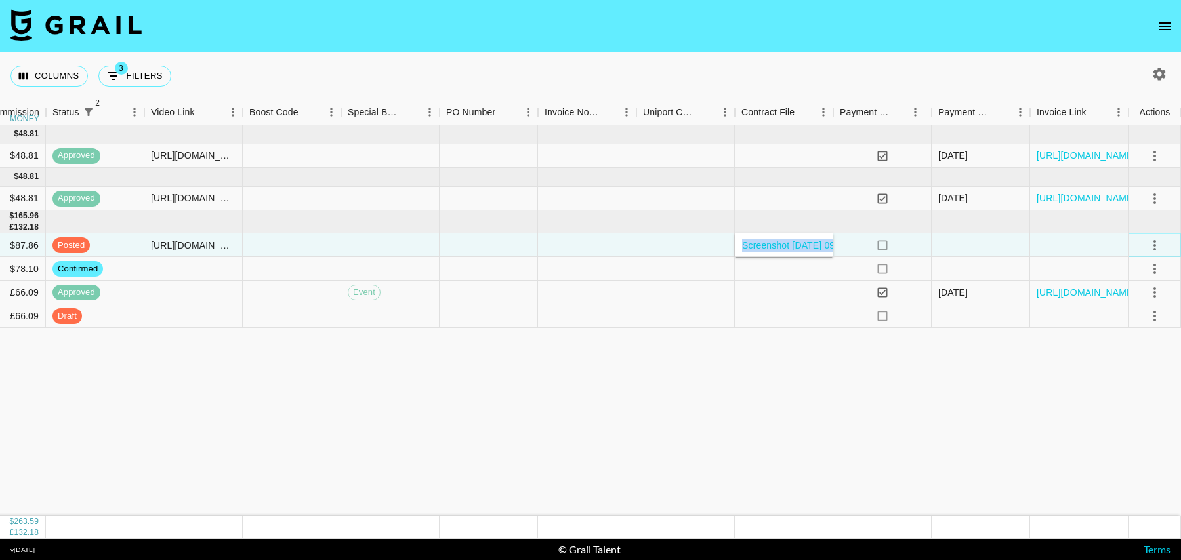
click at [1155, 242] on icon "select merge strategy" at bounding box center [1155, 246] width 16 height 16
click at [1128, 360] on div "Approve" at bounding box center [1126, 368] width 40 height 16
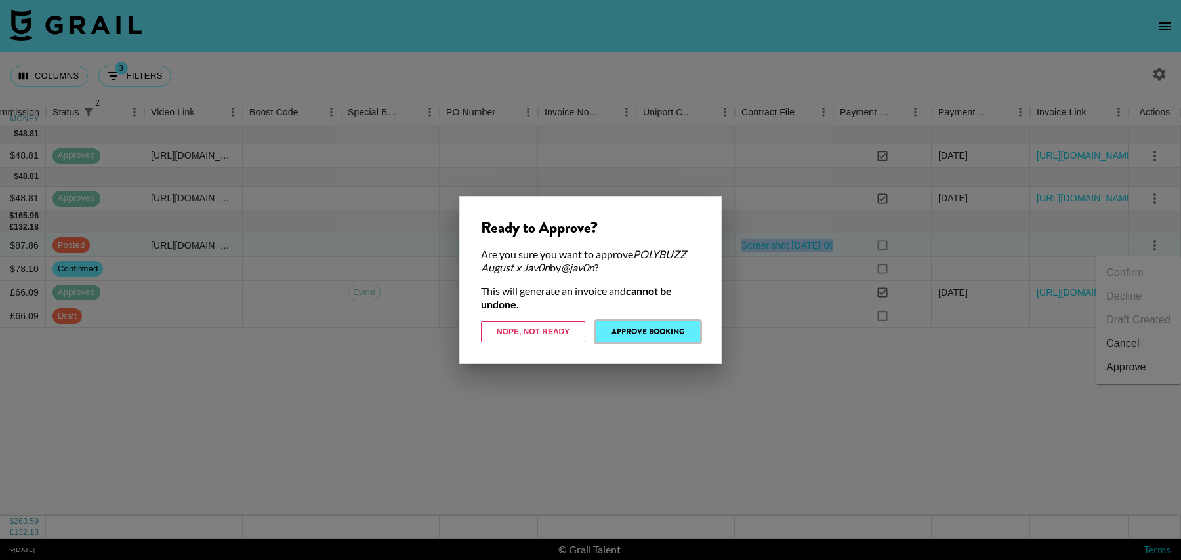
click at [649, 333] on button "Approve Booking" at bounding box center [648, 332] width 104 height 21
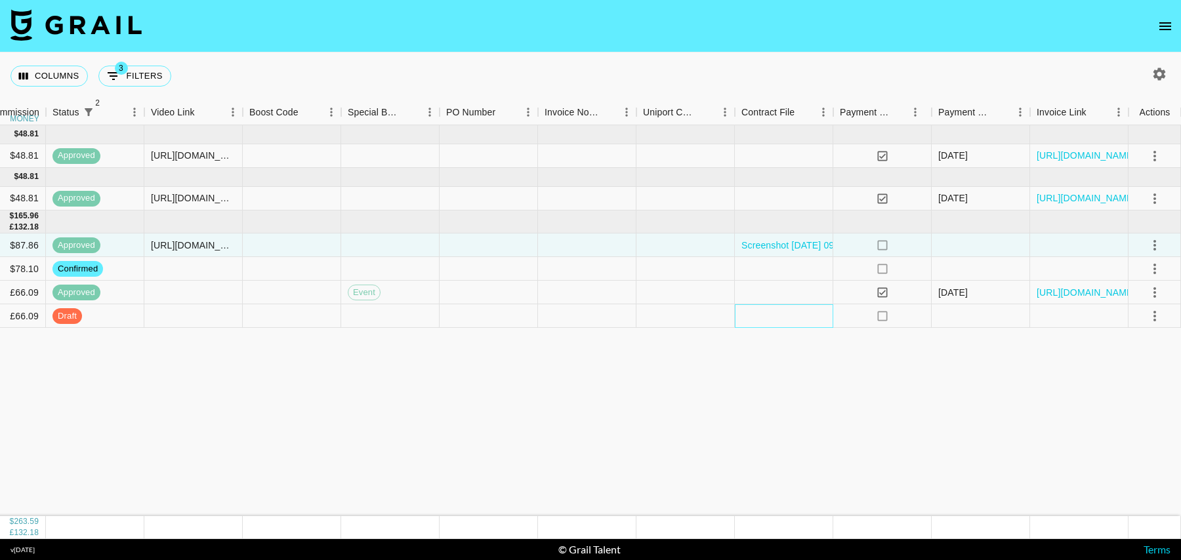
click at [750, 319] on div at bounding box center [784, 316] width 98 height 24
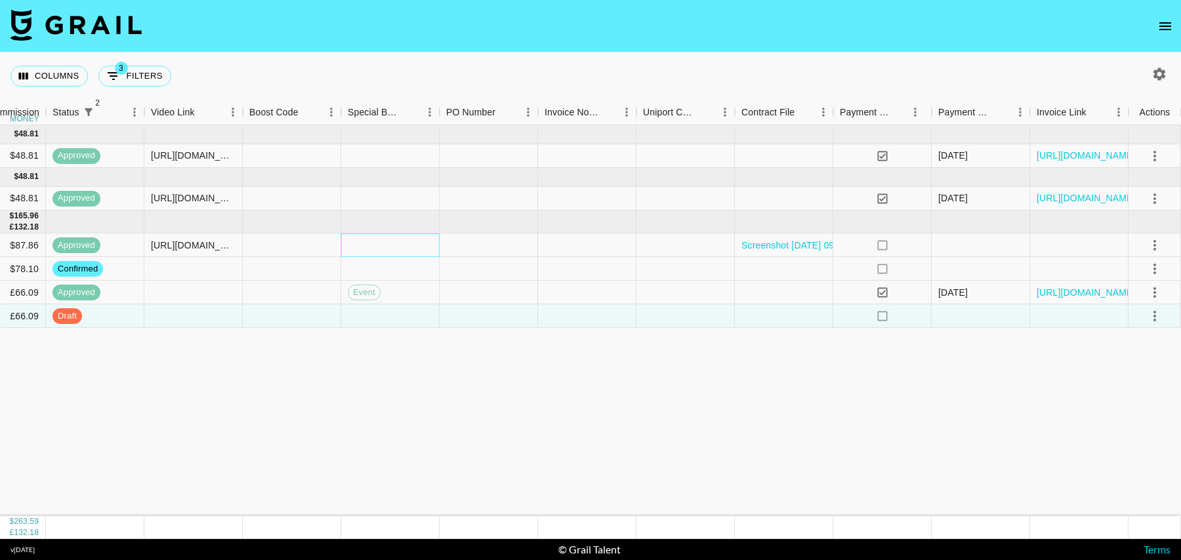
click at [417, 238] on div at bounding box center [390, 246] width 98 height 24
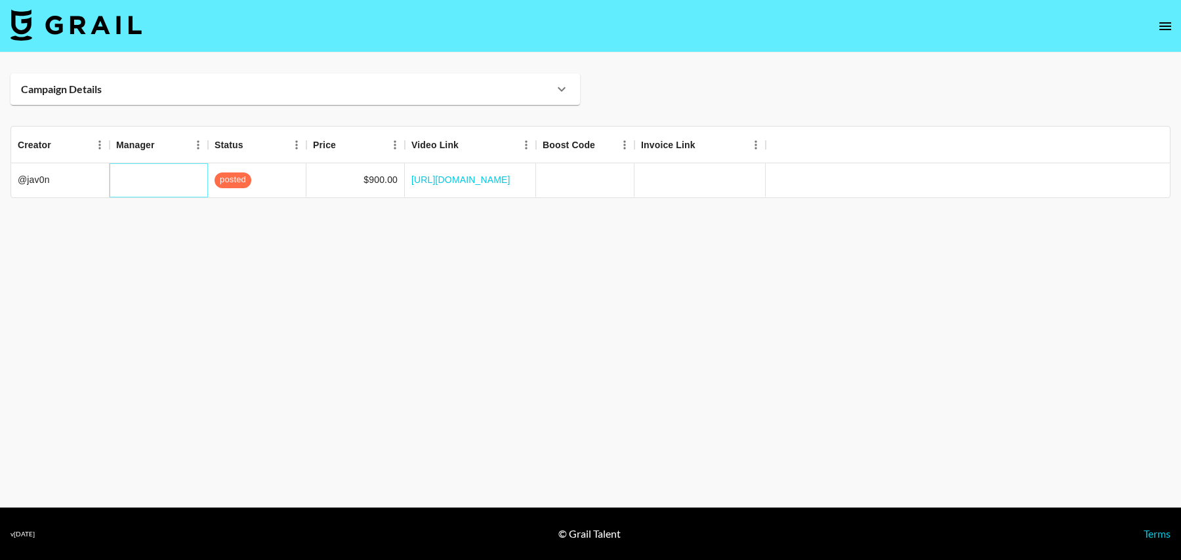
click at [181, 183] on div at bounding box center [159, 180] width 98 height 34
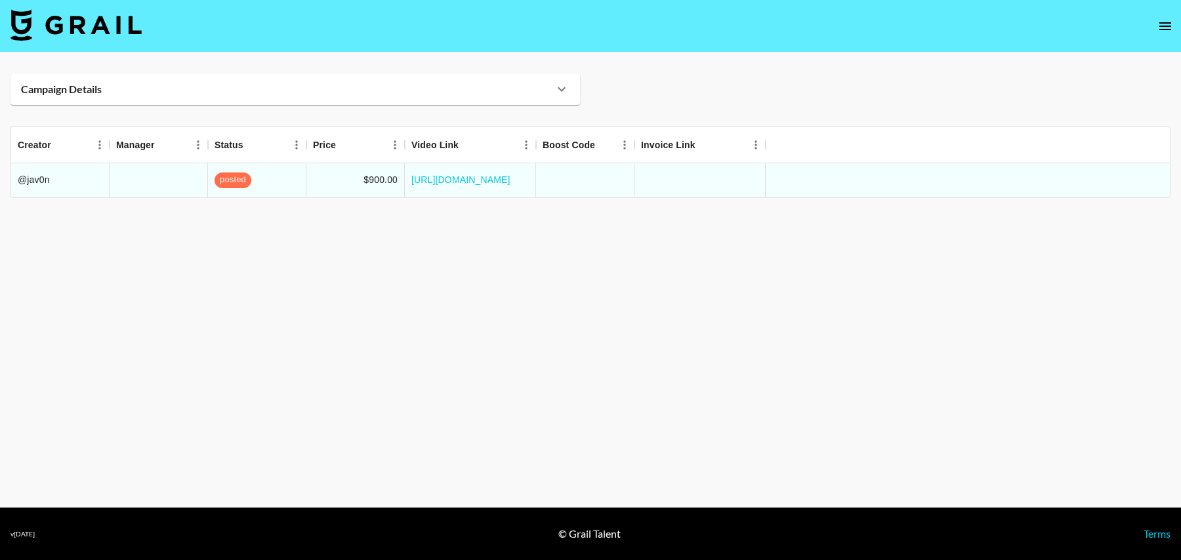
click at [229, 108] on main "Campaign Details Booker Client Details Creator Manager Status Price Video Link …" at bounding box center [590, 279] width 1181 height 455
click at [229, 100] on div "Campaign Details" at bounding box center [295, 88] width 570 height 31
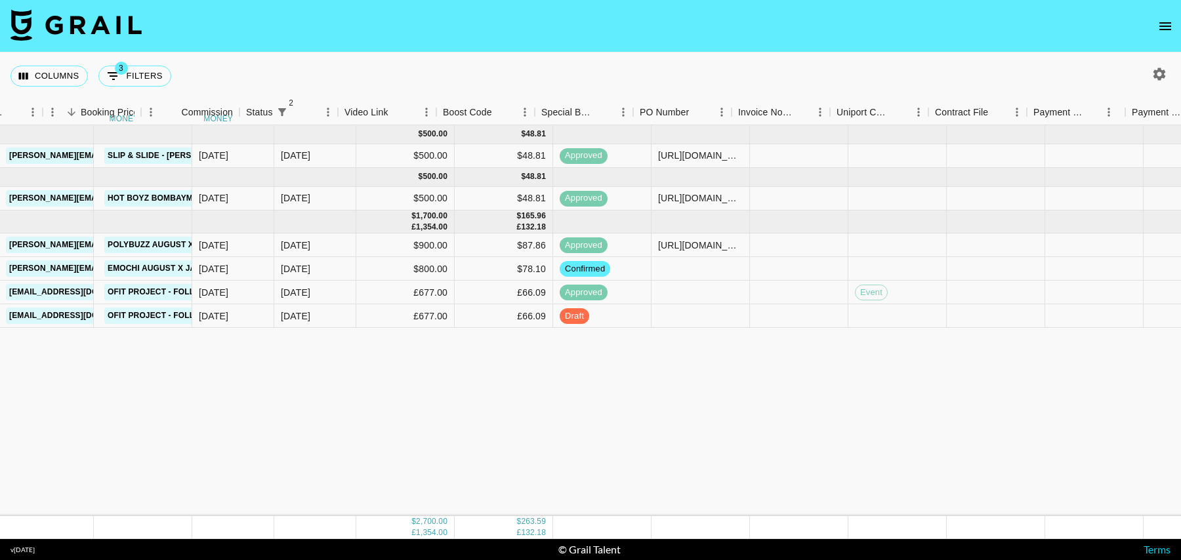
scroll to position [0, 1047]
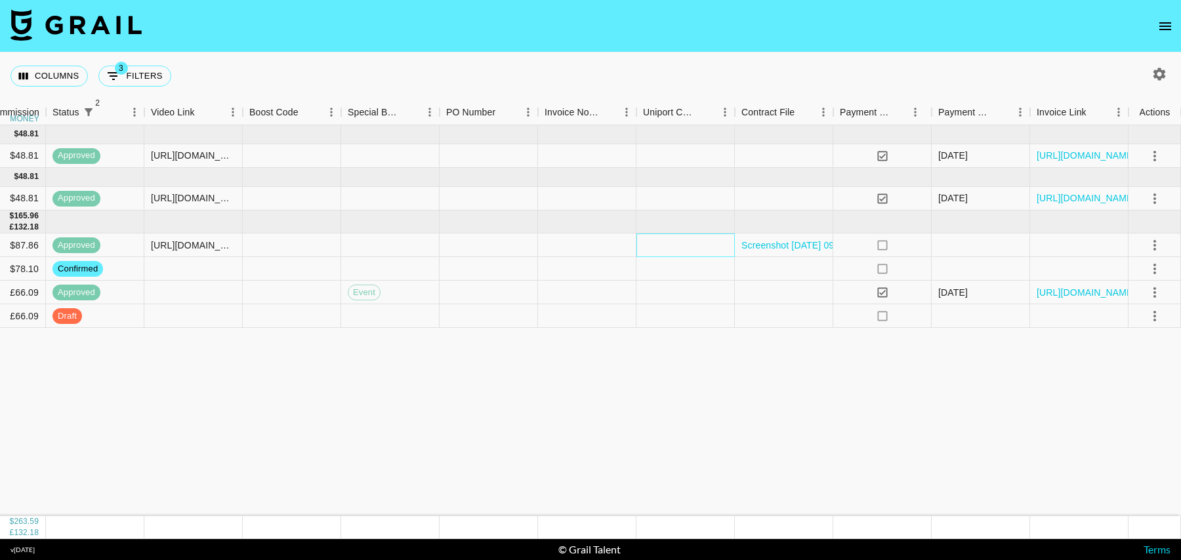
click at [664, 234] on div at bounding box center [685, 246] width 98 height 24
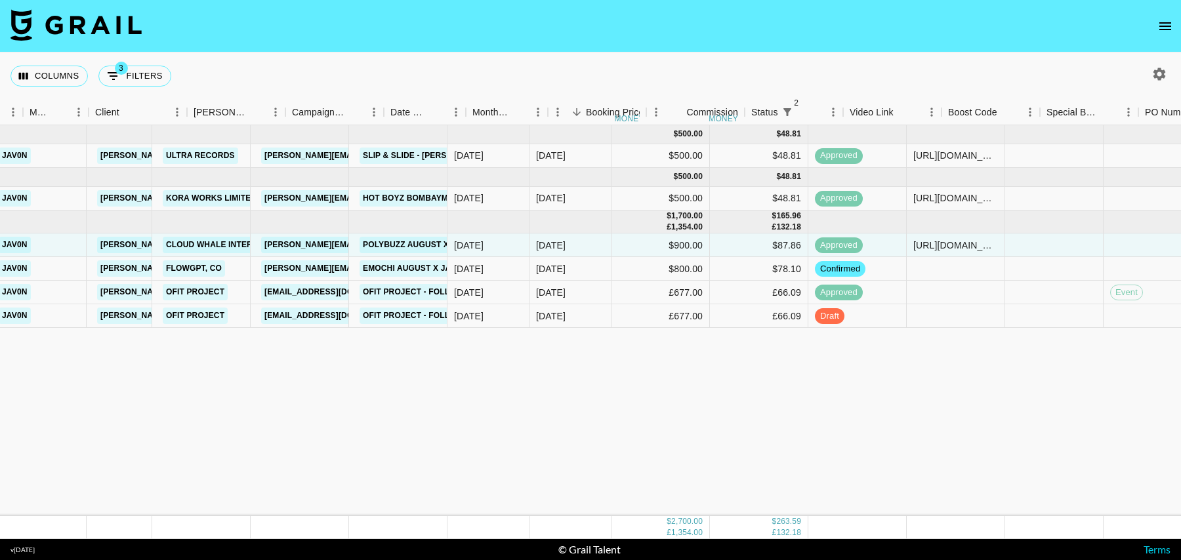
scroll to position [0, 120]
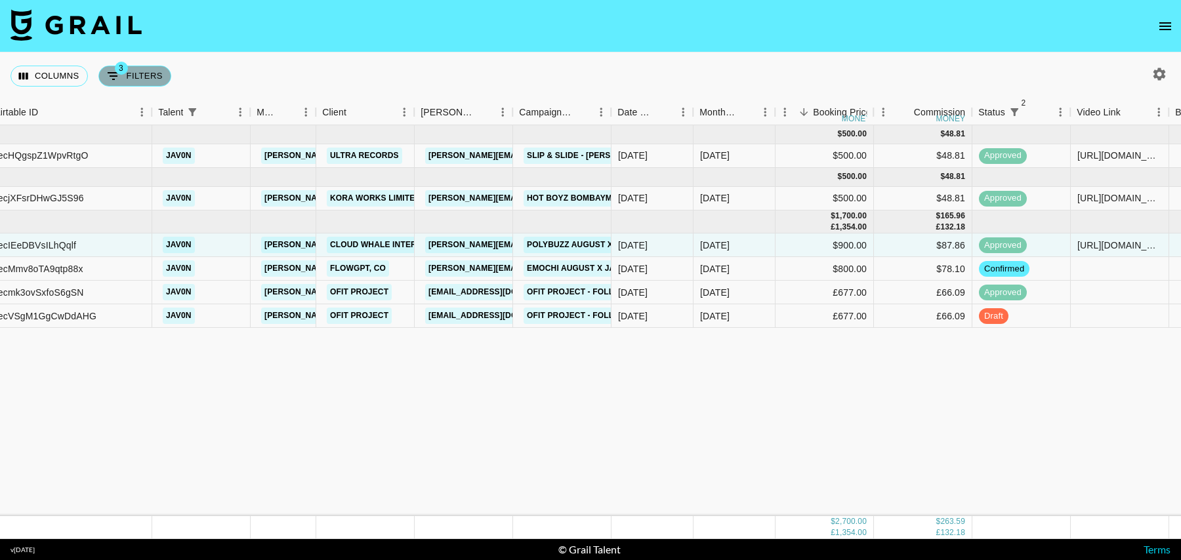
click at [145, 72] on button "3 Filters" at bounding box center [134, 76] width 73 height 21
select select "status"
select select "isNotAnyOf"
select select "status"
select select "isNotAnyOf"
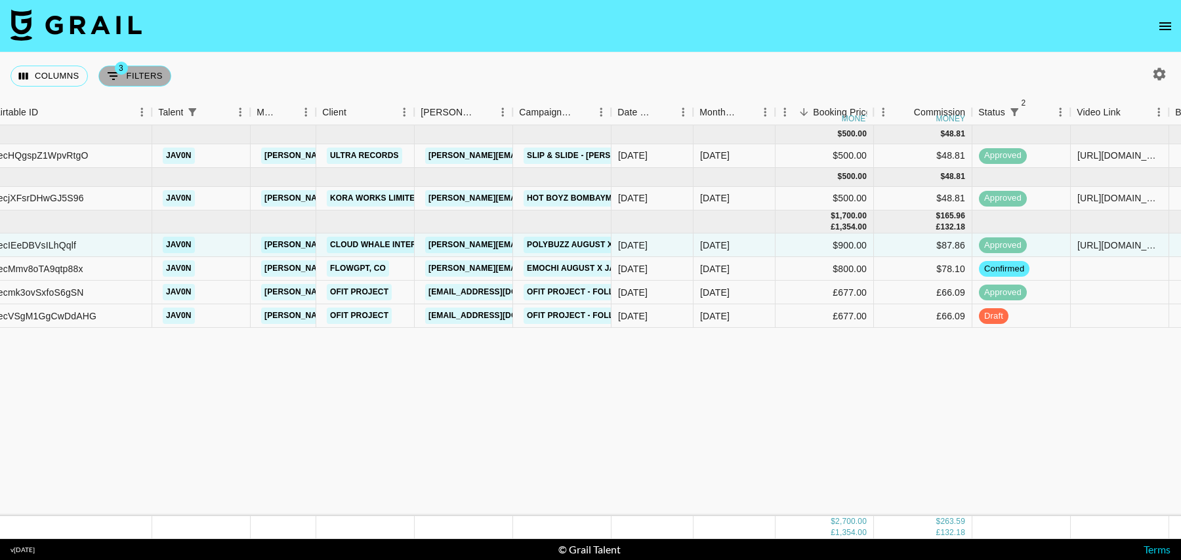
select select "talentName"
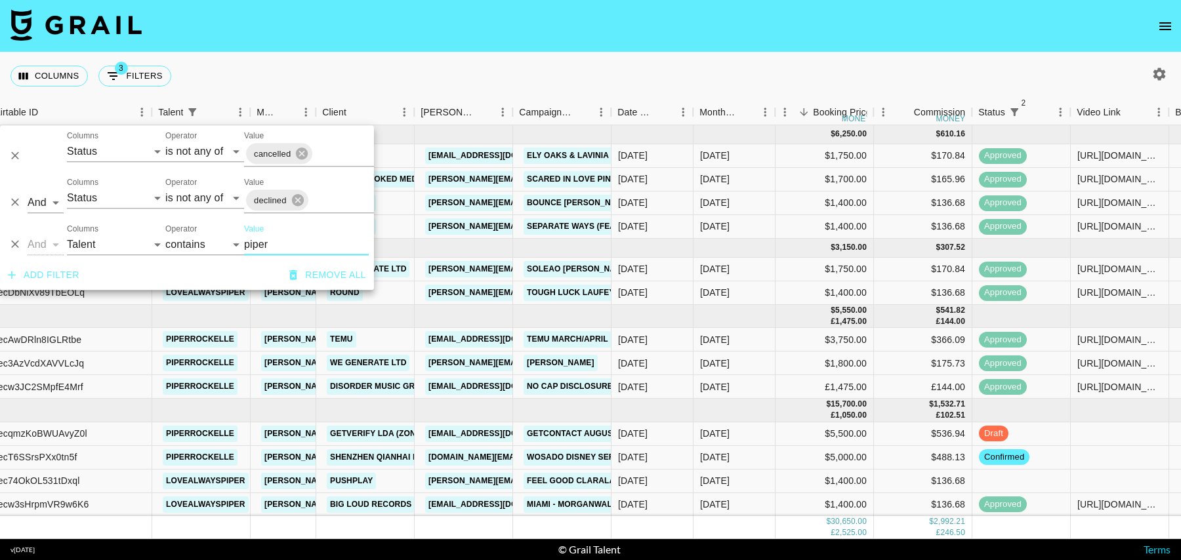
scroll to position [70, 120]
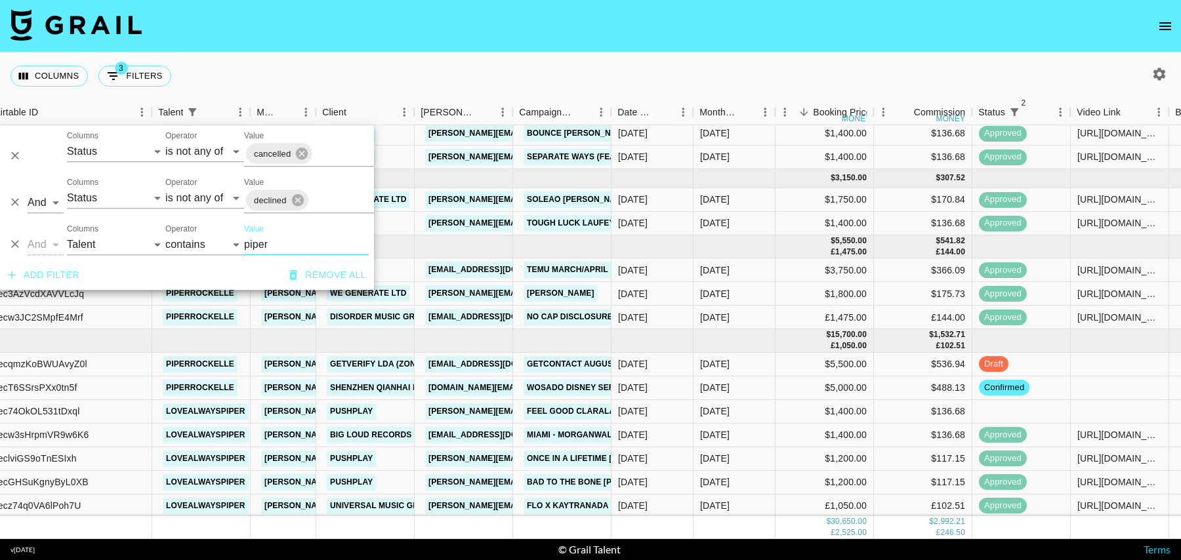
type input "piper"
click at [809, 267] on div "$3,750.00" at bounding box center [825, 271] width 98 height 24
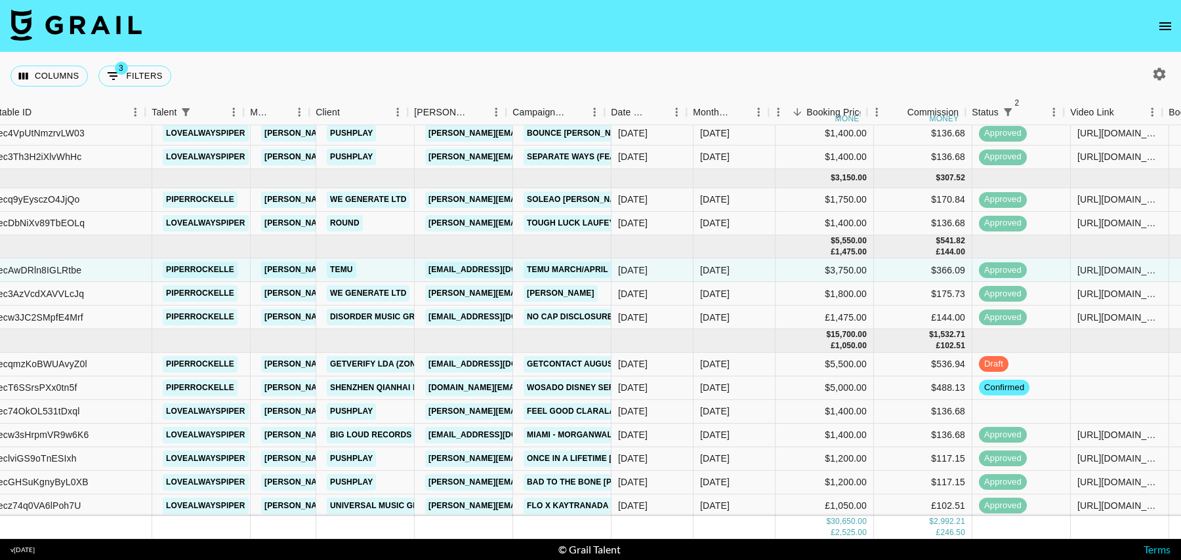
scroll to position [70, 1047]
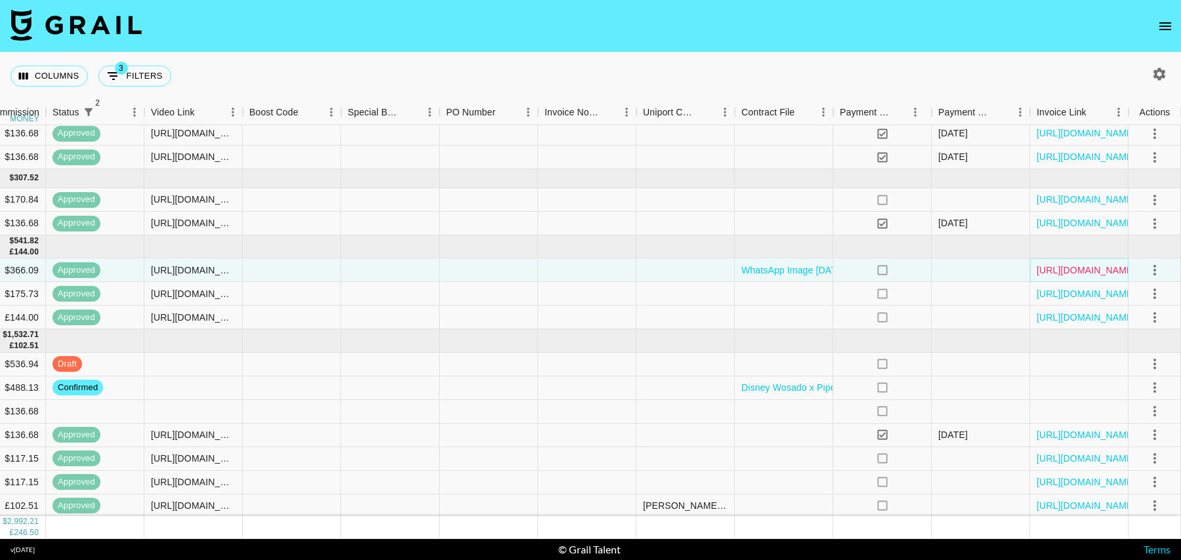
click at [1114, 272] on link "https://in.xero.com/5384I0Lv4nTPYkvxDsBo3KAXP2sN8s9wm8SSc8ck" at bounding box center [1086, 270] width 99 height 13
click at [133, 83] on button "3 Filters" at bounding box center [134, 76] width 73 height 21
select select "status"
select select "isNotAnyOf"
select select "status"
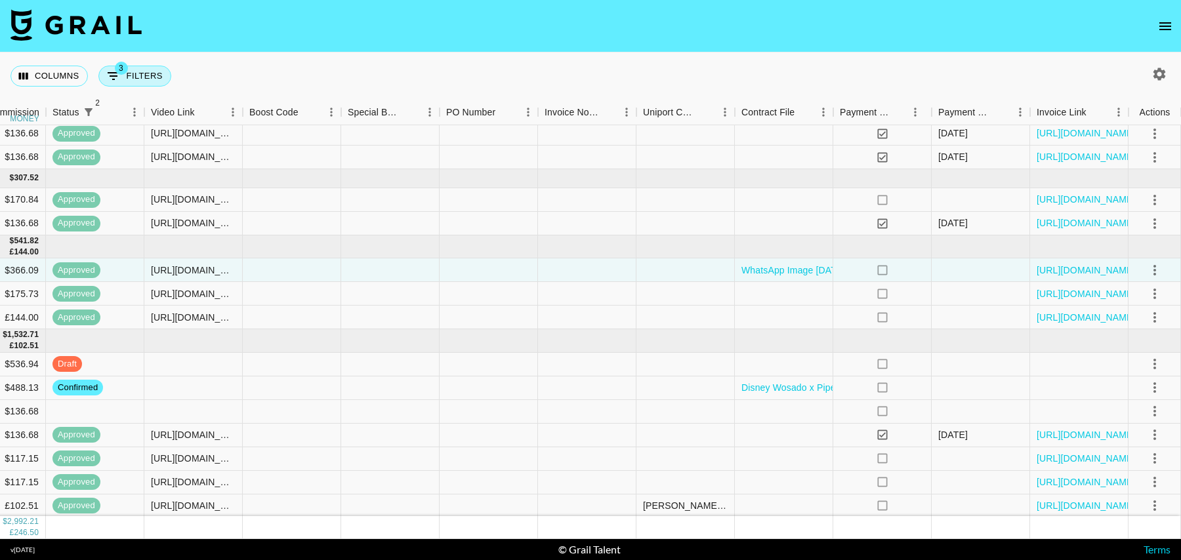
select select "isNotAnyOf"
select select "talentName"
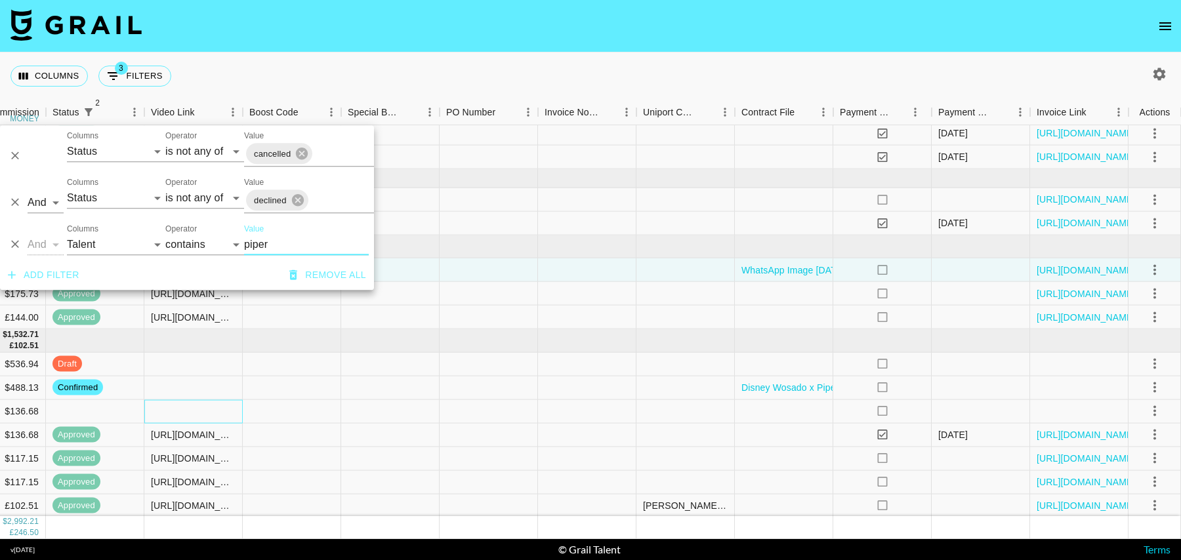
click at [187, 403] on div at bounding box center [193, 412] width 98 height 24
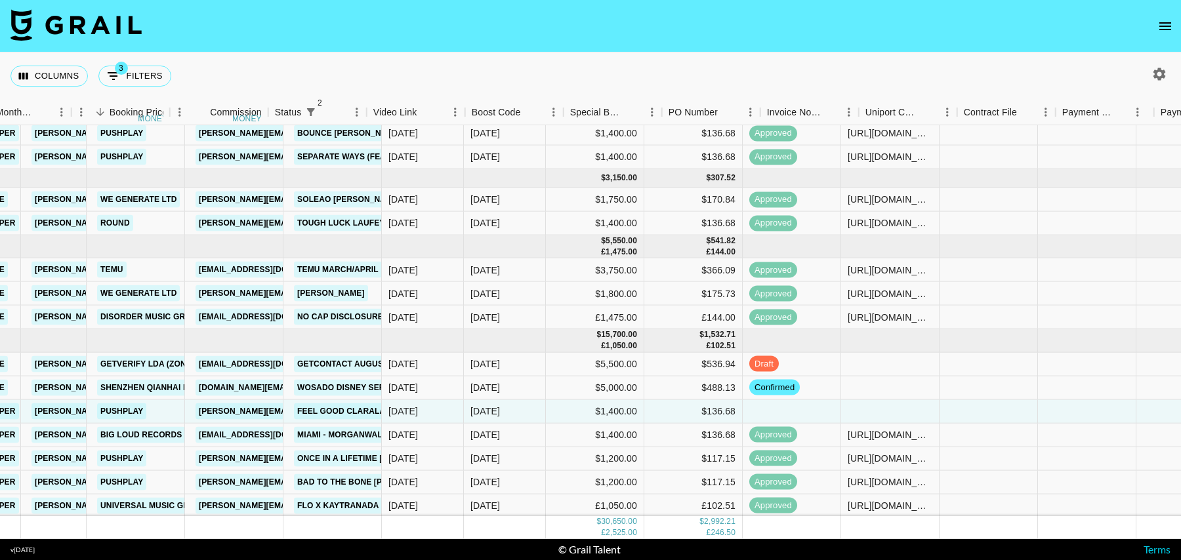
scroll to position [70, 51]
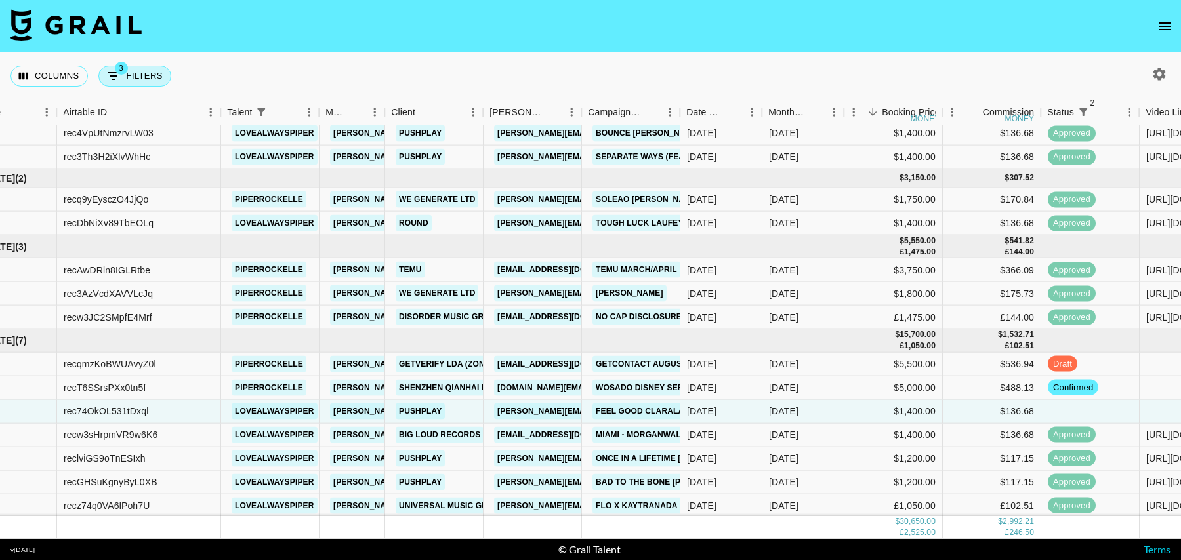
click at [151, 80] on button "3 Filters" at bounding box center [134, 76] width 73 height 21
select select "status"
select select "isNotAnyOf"
select select "status"
select select "isNotAnyOf"
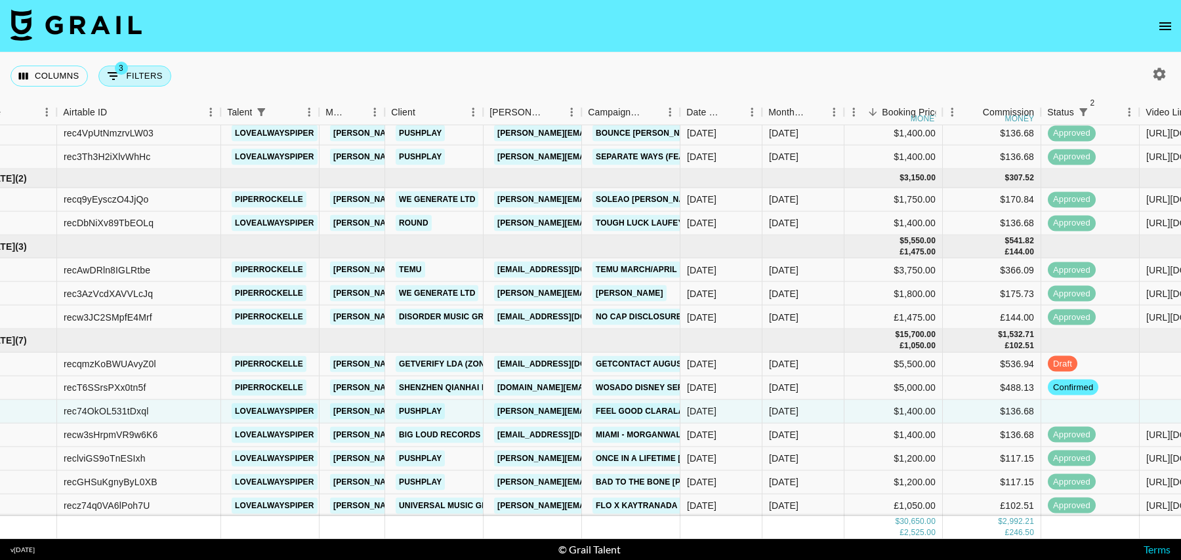
select select "talentName"
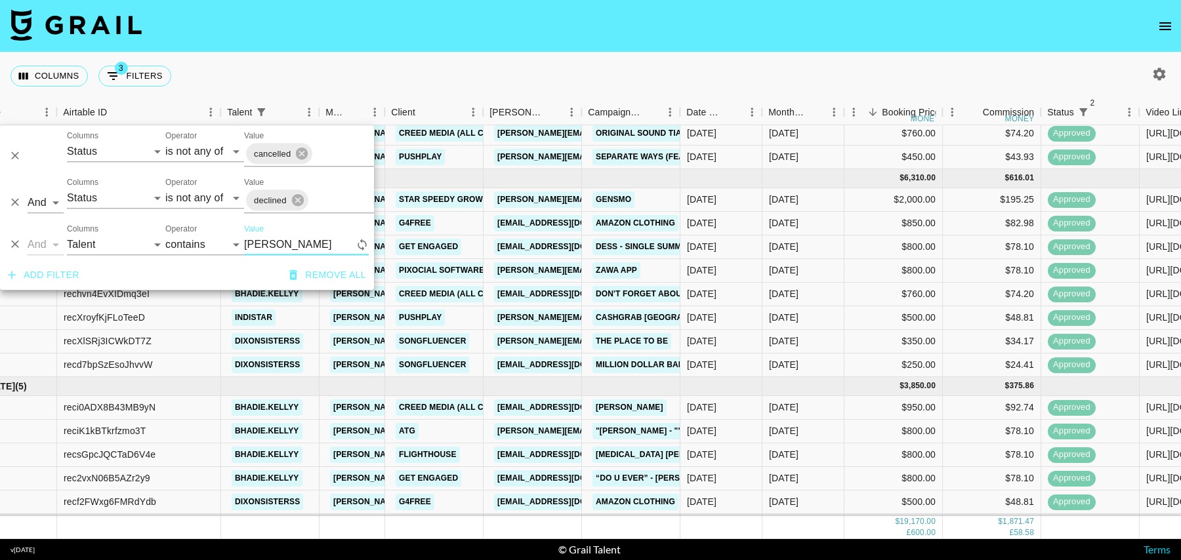
scroll to position [0, 51]
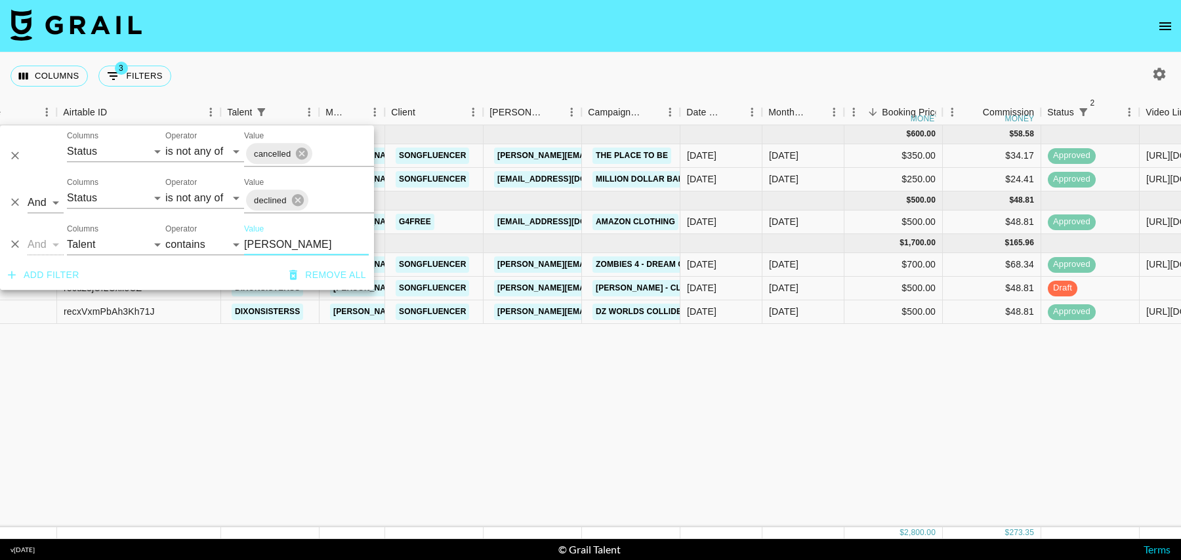
type input "dixon"
click at [894, 293] on div "$500.00" at bounding box center [894, 289] width 98 height 24
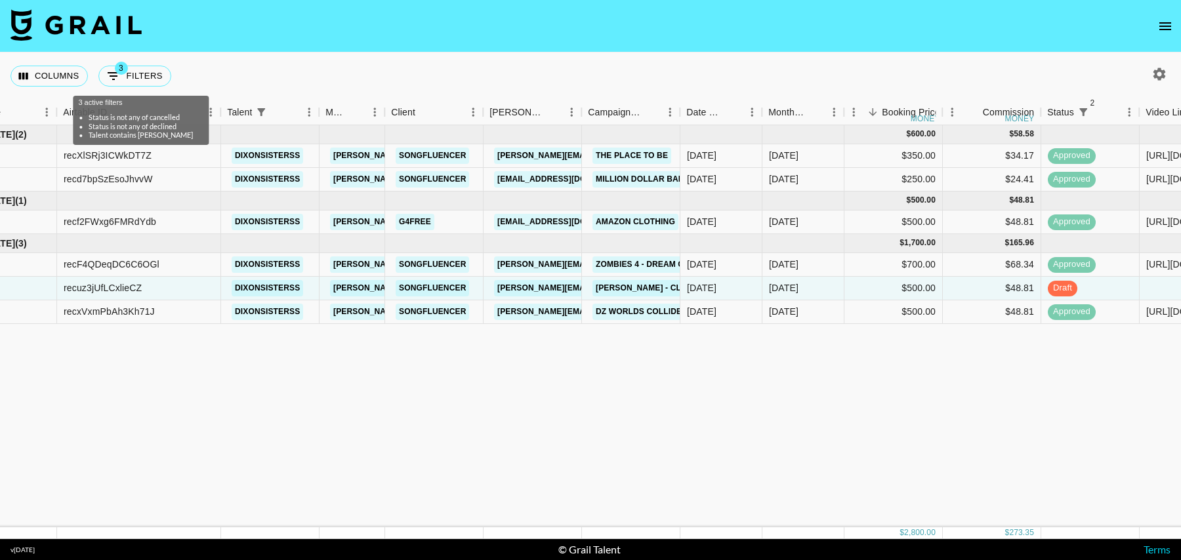
click at [144, 78] on button "3 Filters" at bounding box center [134, 76] width 73 height 21
select select "status"
select select "isNotAnyOf"
select select "status"
select select "isNotAnyOf"
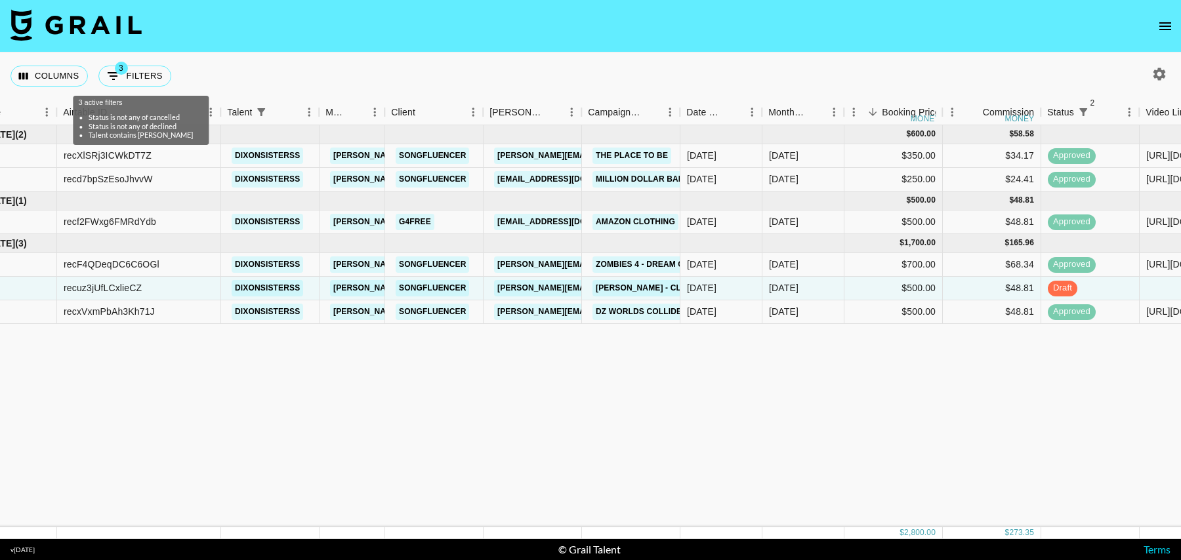
select select "talentName"
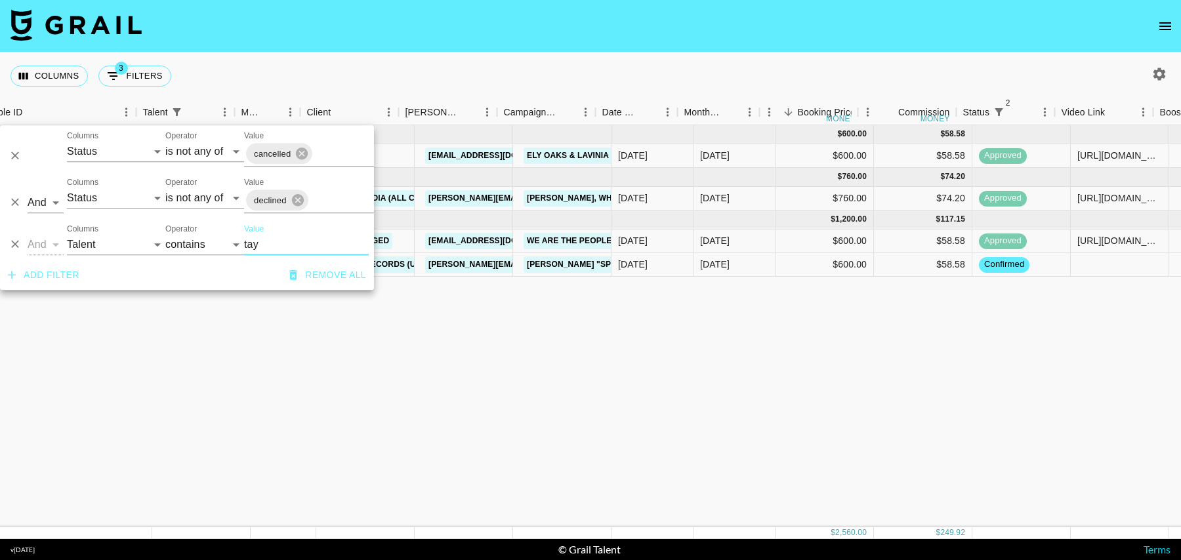
scroll to position [0, 138]
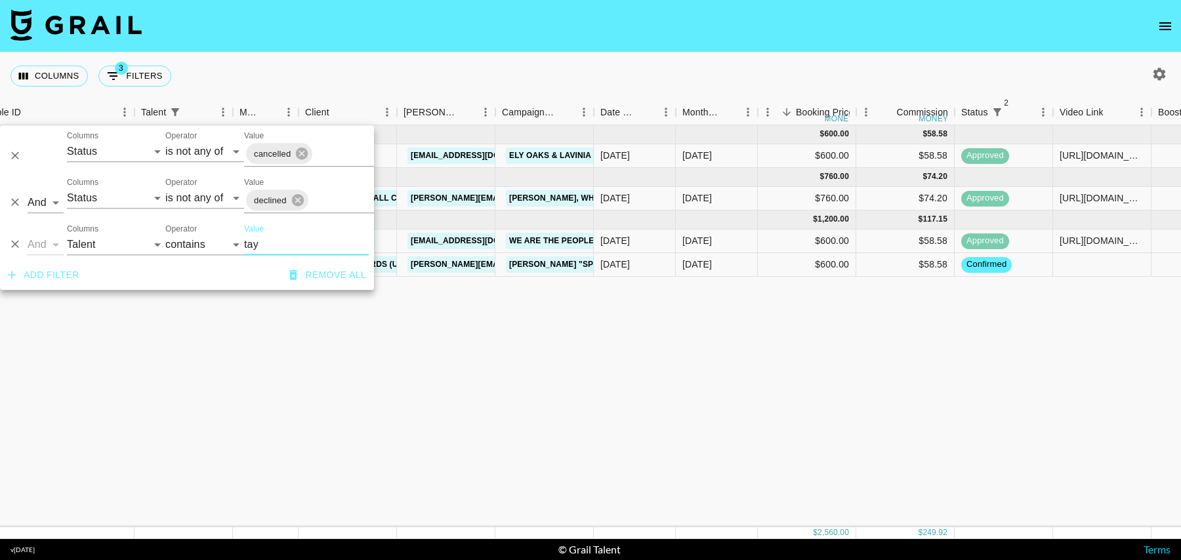
type input "tay"
click at [1101, 266] on div at bounding box center [1102, 265] width 98 height 24
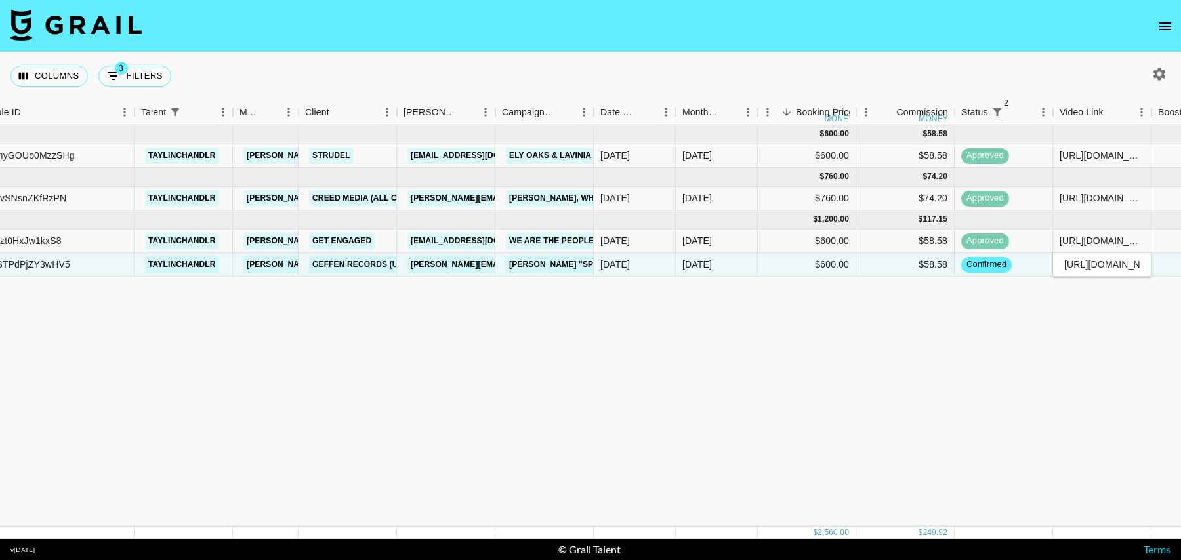
scroll to position [0, 323]
type input "https://www.tiktok.com/@taylinchandlr/video/7539905216863341844?_t=ZS-8yyqg47e8…"
click at [1168, 270] on div at bounding box center [1201, 265] width 98 height 24
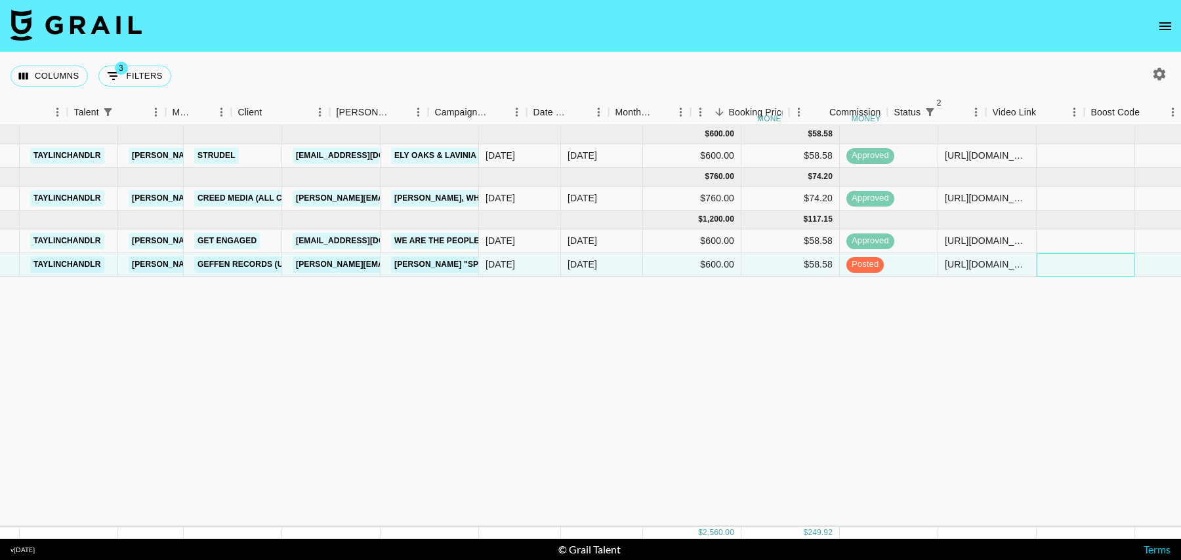
scroll to position [0, 205]
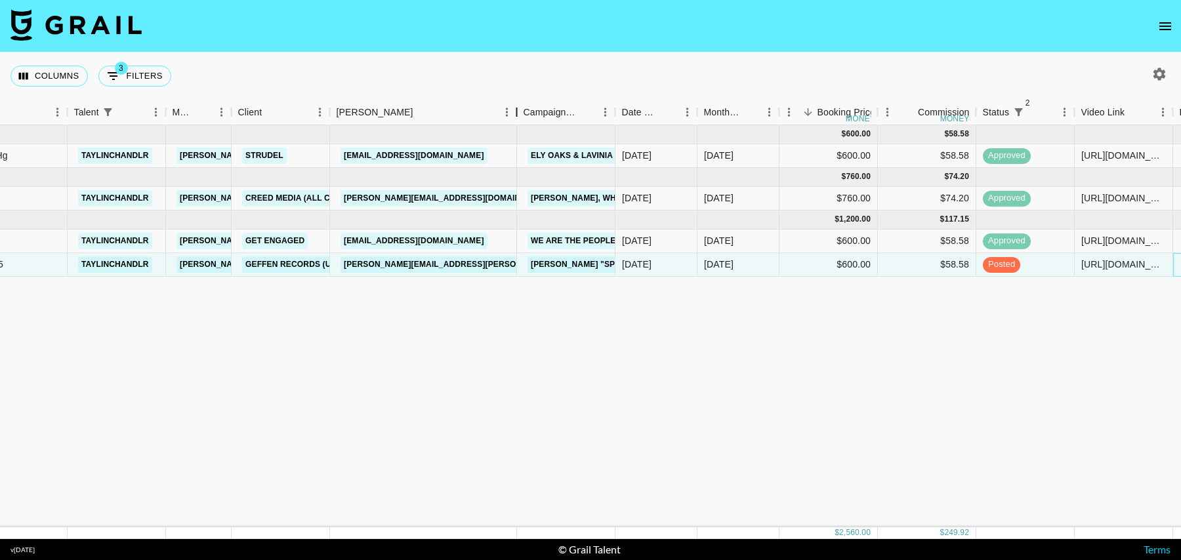
drag, startPoint x: 432, startPoint y: 115, endPoint x: 524, endPoint y: 115, distance: 91.9
click at [524, 115] on div "Booker" at bounding box center [517, 113] width 16 height 26
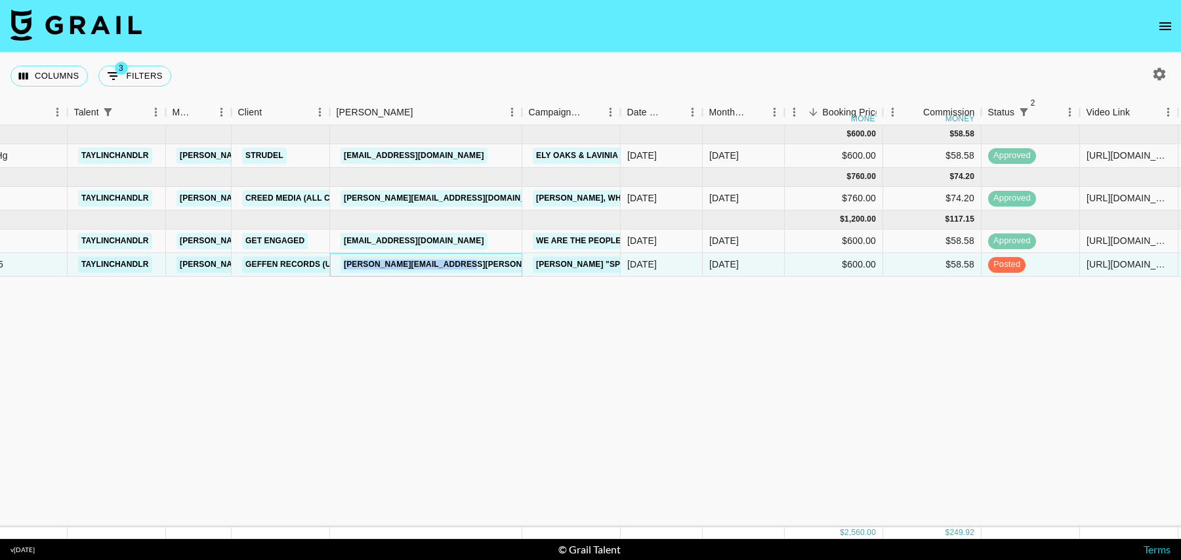
drag, startPoint x: 490, startPoint y: 265, endPoint x: 335, endPoint y: 265, distance: 155.5
click at [335, 265] on div "[PERSON_NAME][EMAIL_ADDRESS][PERSON_NAME][DOMAIN_NAME]" at bounding box center [426, 265] width 192 height 24
copy link "[PERSON_NAME][EMAIL_ADDRESS][PERSON_NAME][DOMAIN_NAME]"
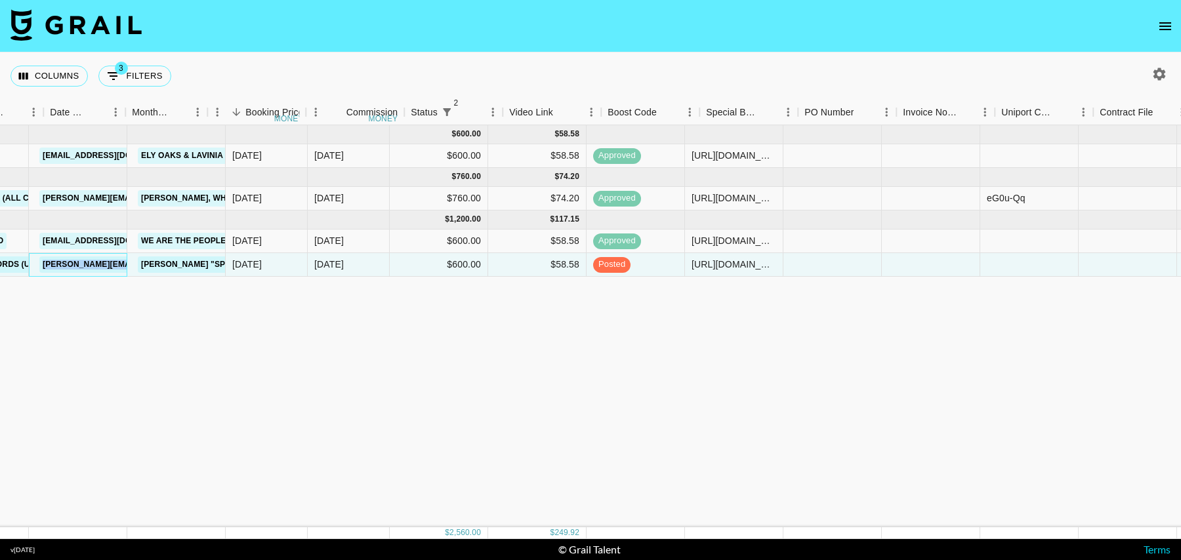
scroll to position [0, 749]
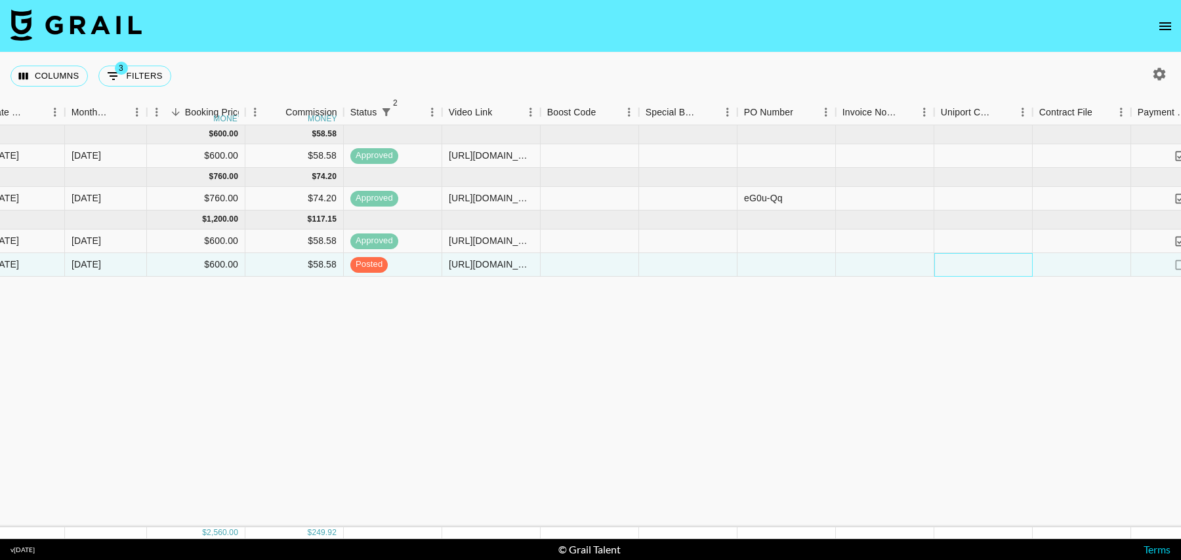
click at [978, 272] on div at bounding box center [983, 265] width 98 height 24
type input "[PERSON_NAME][EMAIL_ADDRESS][PERSON_NAME][DOMAIN_NAME]"
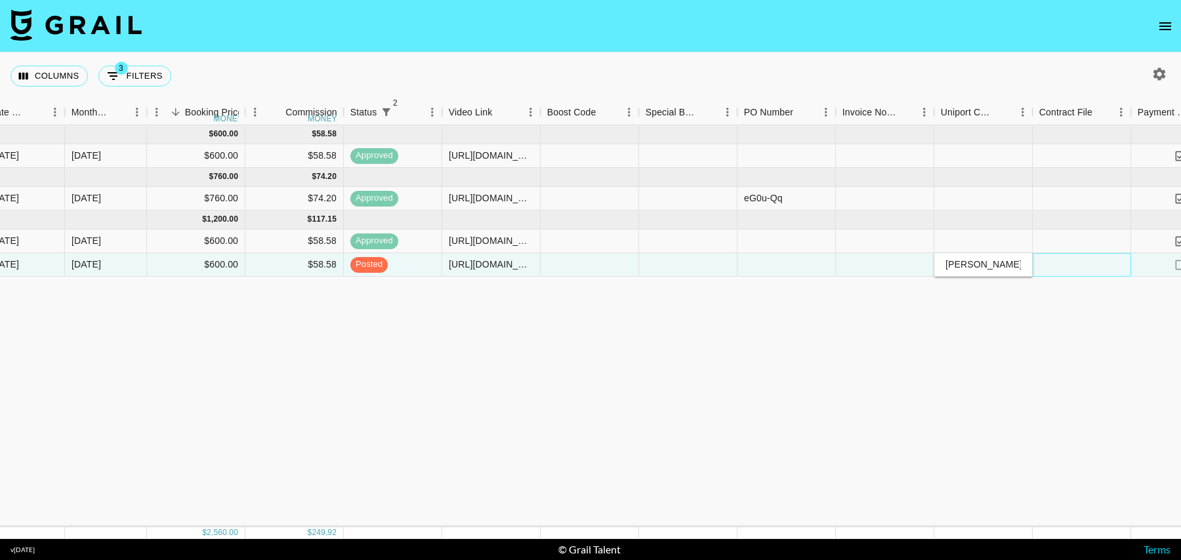
click at [1075, 268] on div at bounding box center [1082, 265] width 98 height 24
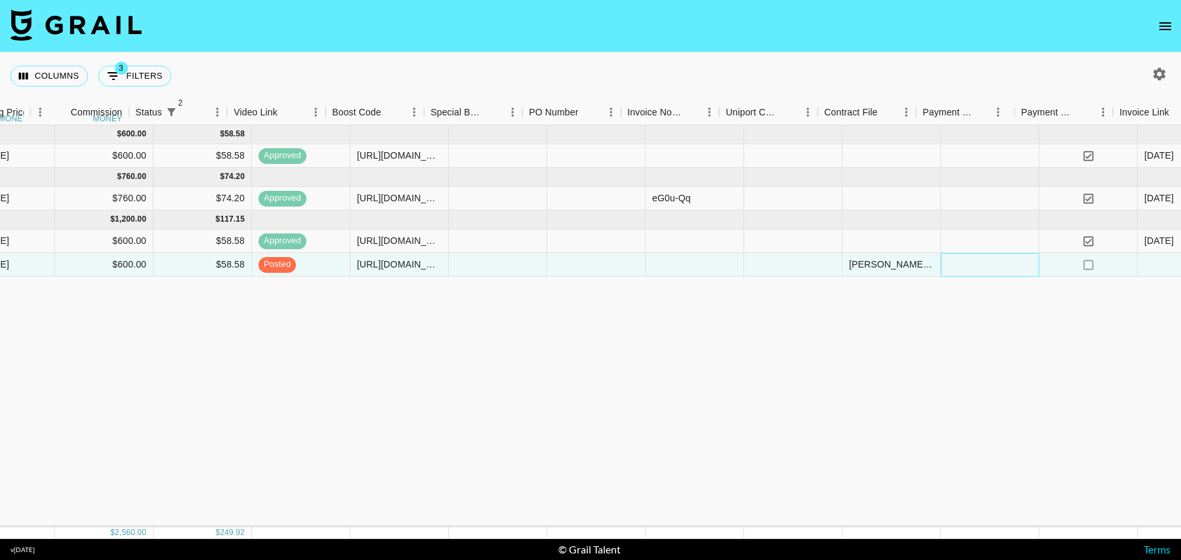
scroll to position [0, 1047]
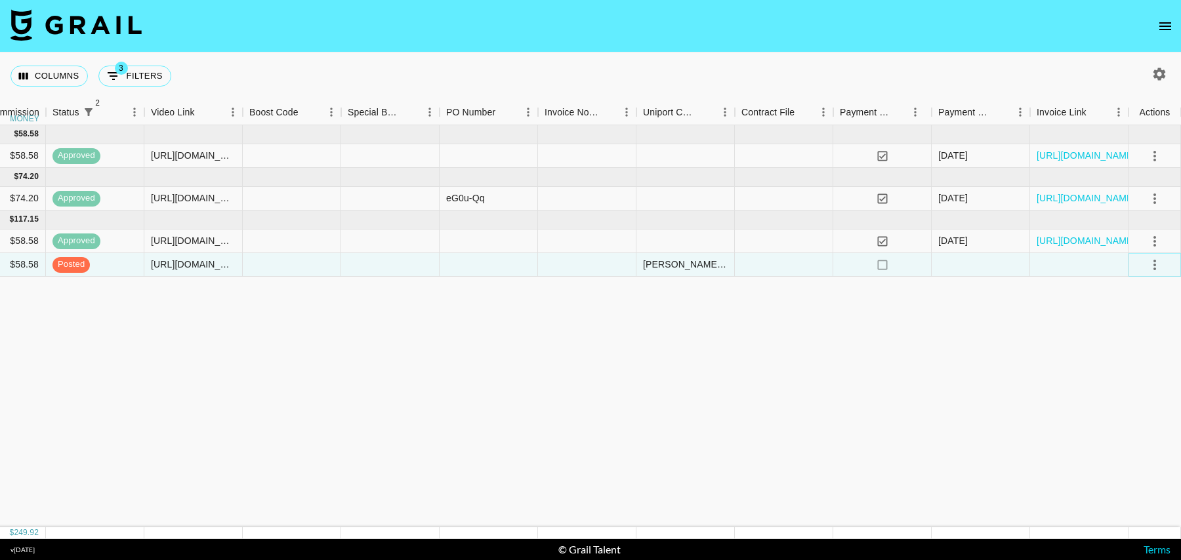
click at [1152, 264] on icon "select merge strategy" at bounding box center [1155, 265] width 16 height 16
click at [1140, 383] on div "Approve" at bounding box center [1126, 387] width 40 height 16
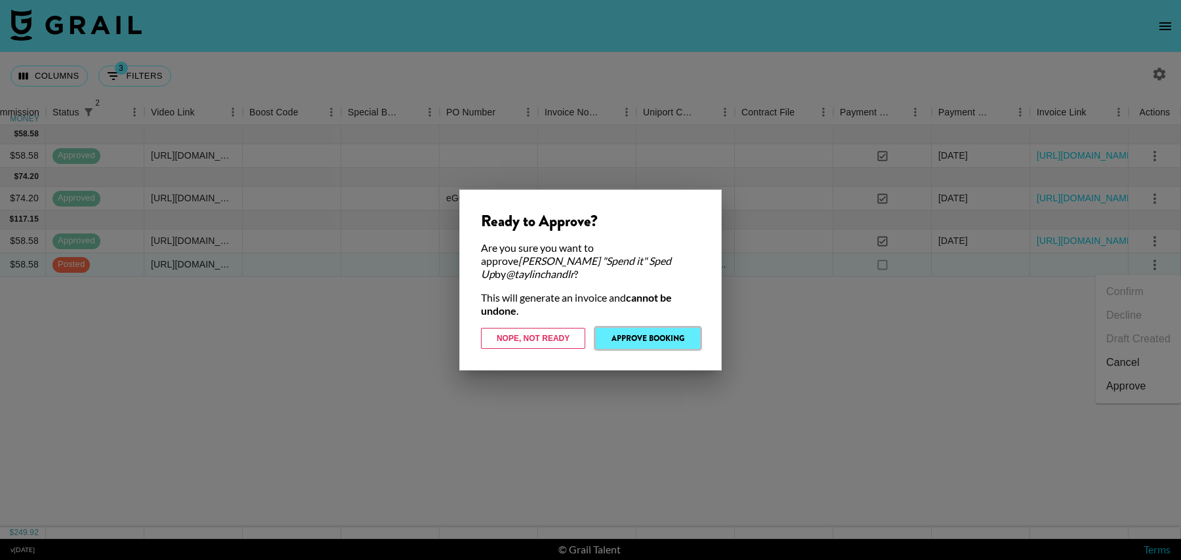
click at [644, 336] on button "Approve Booking" at bounding box center [648, 338] width 104 height 21
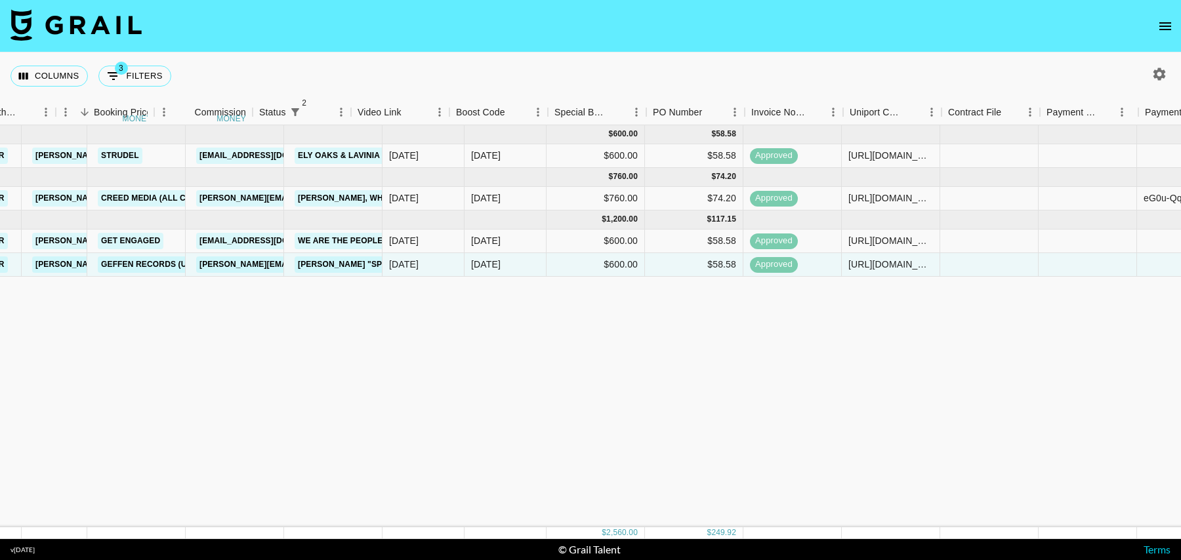
scroll to position [0, 39]
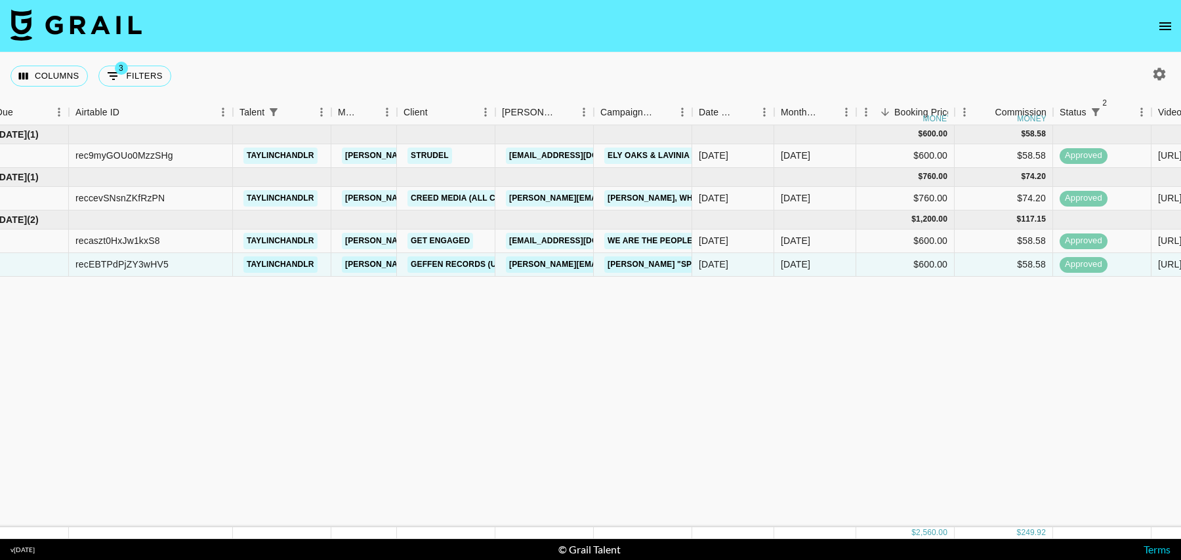
click at [1160, 15] on button "open drawer" at bounding box center [1165, 26] width 26 height 26
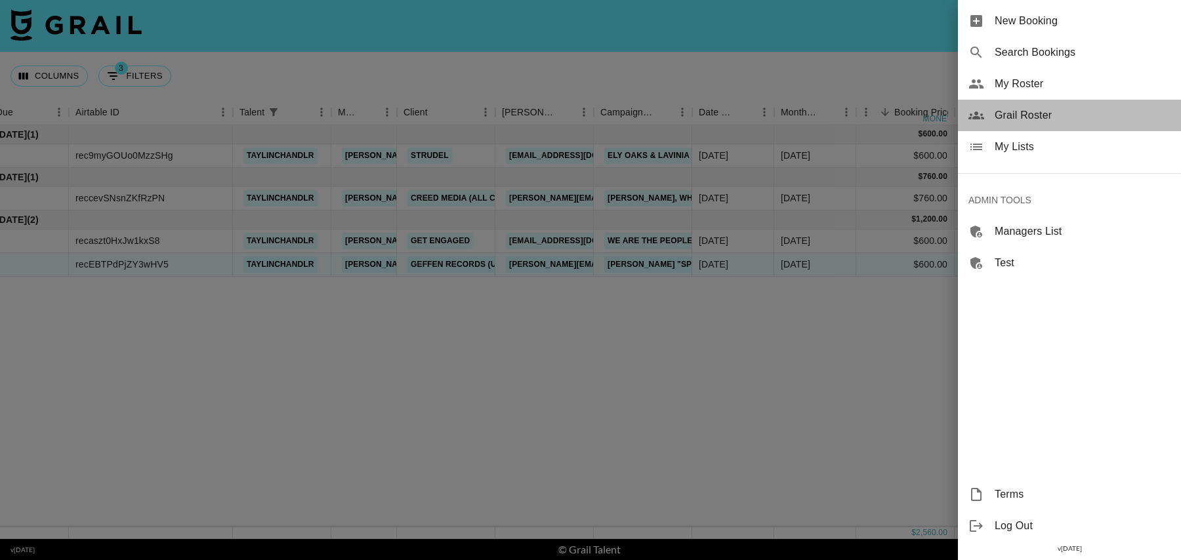
click at [1010, 110] on span "Grail Roster" at bounding box center [1083, 116] width 176 height 16
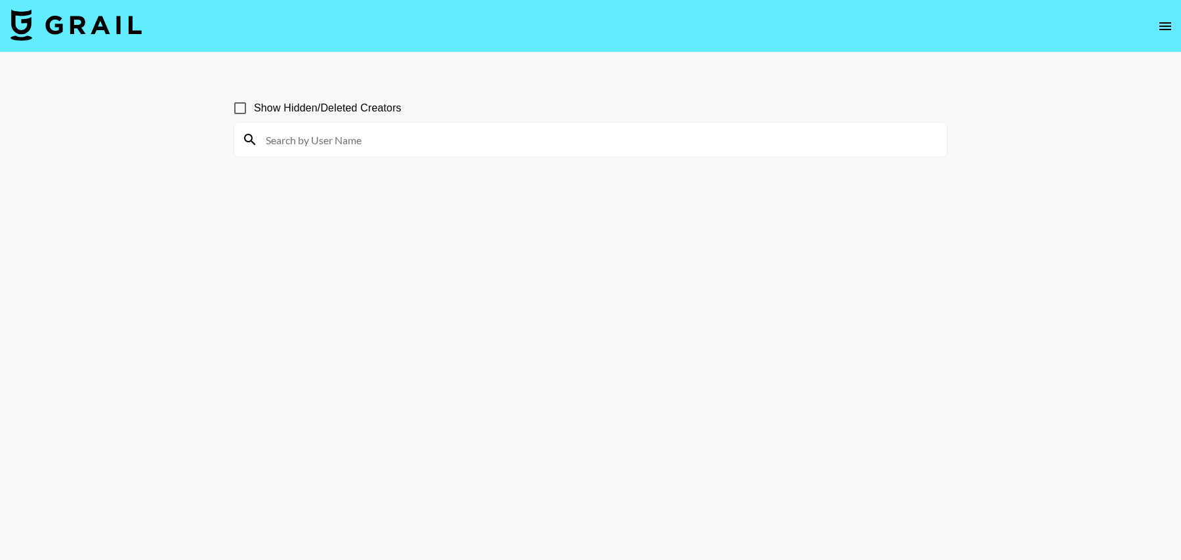
click at [336, 139] on input at bounding box center [598, 139] width 681 height 21
paste input "themarycam"
type input "themarycam"
click at [241, 102] on input "Show Hidden/Deleted Creators" at bounding box center [240, 108] width 28 height 28
click at [240, 108] on input "Show Hidden/Deleted Creators" at bounding box center [240, 108] width 28 height 28
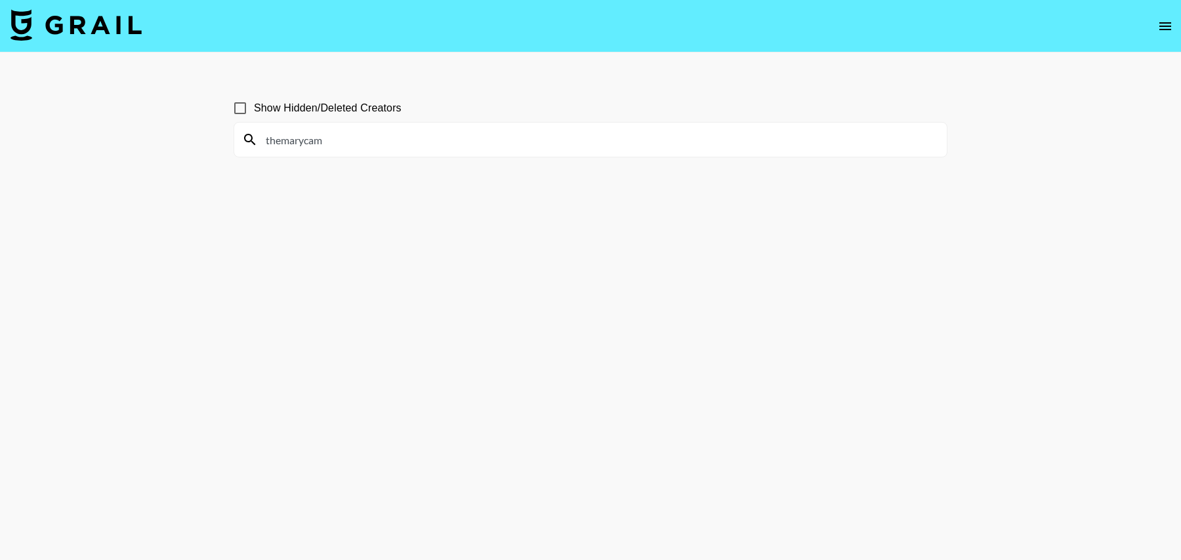
click at [238, 108] on input "Show Hidden/Deleted Creators" at bounding box center [240, 108] width 28 height 28
checkbox input "true"
